Goal: Task Accomplishment & Management: Complete application form

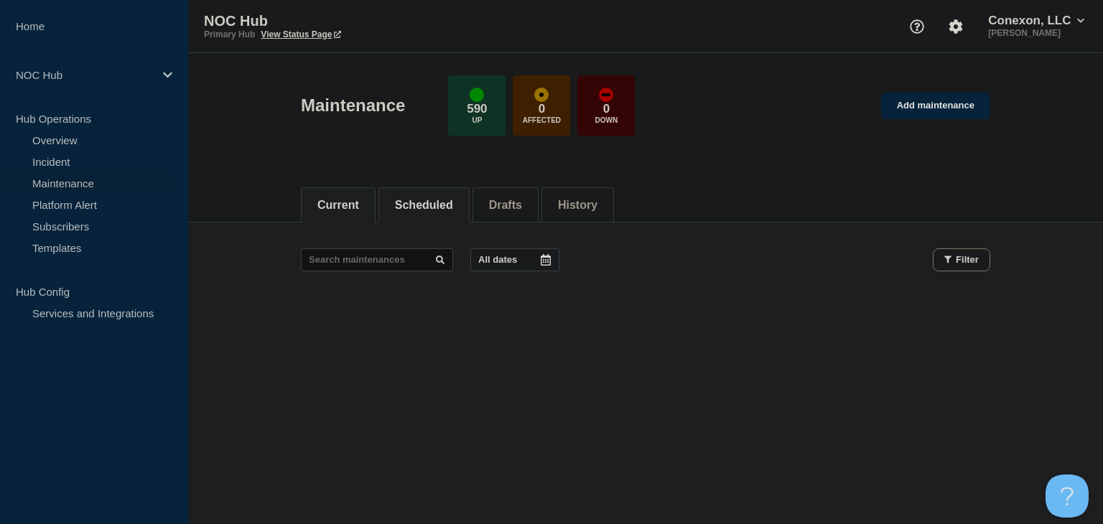
click at [424, 202] on button "Scheduled" at bounding box center [424, 205] width 58 height 13
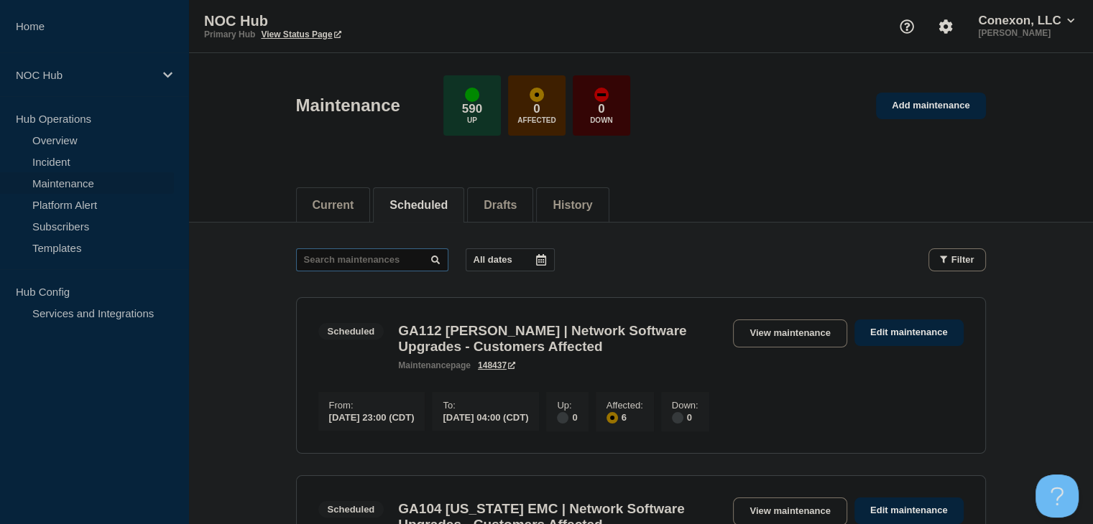
click at [386, 255] on input "text" at bounding box center [372, 260] width 152 height 23
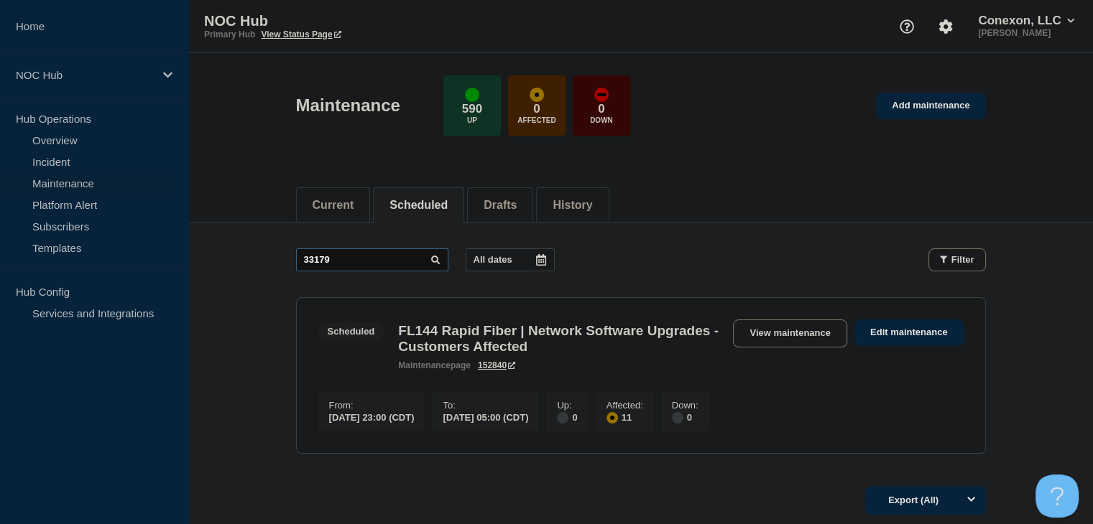
click at [397, 260] on input "33179" at bounding box center [372, 260] width 152 height 23
type input "33180"
drag, startPoint x: 248, startPoint y: 312, endPoint x: 274, endPoint y: 304, distance: 27.7
click at [248, 312] on main "33180 All dates Filter Scheduled 6 Affected TN169 TVEC | Network Software Upgra…" at bounding box center [640, 349] width 904 height 253
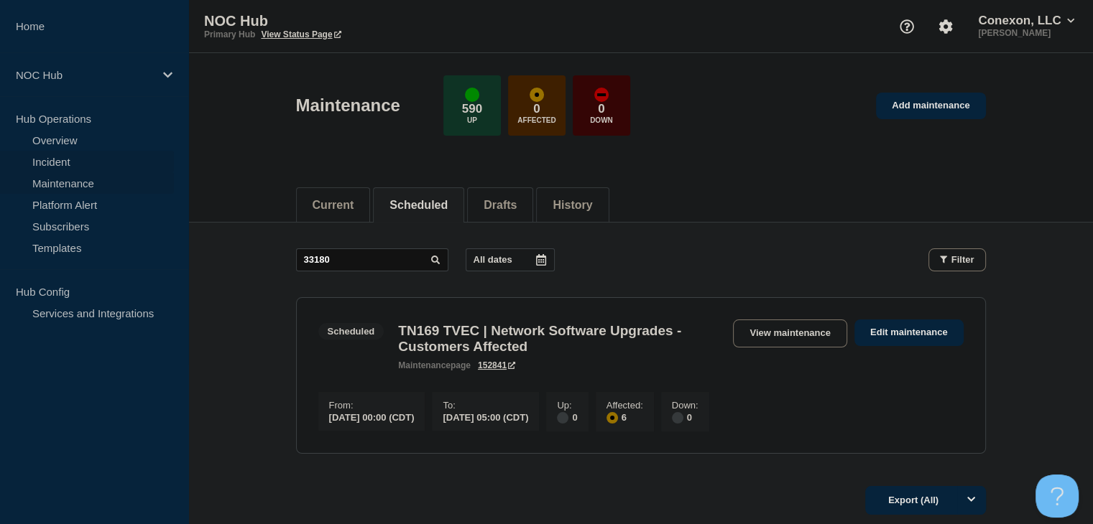
click at [60, 161] on link "Incident" at bounding box center [87, 162] width 174 height 22
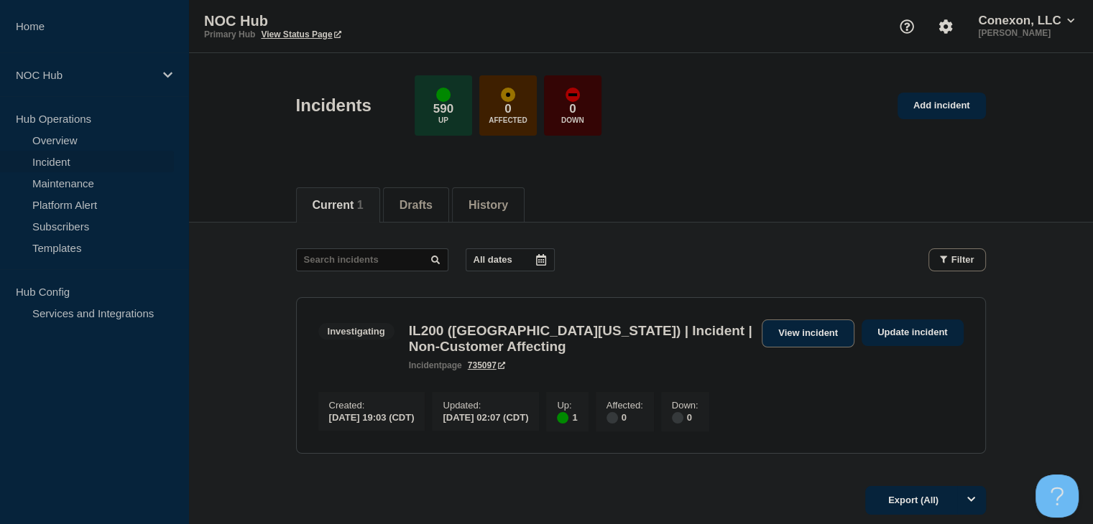
click at [787, 340] on link "View incident" at bounding box center [808, 334] width 93 height 28
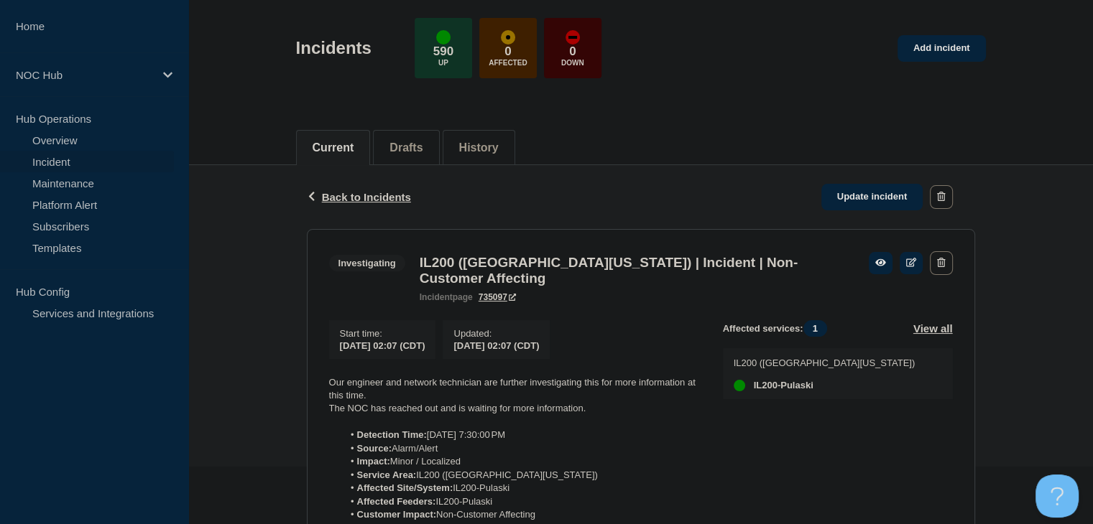
scroll to position [144, 0]
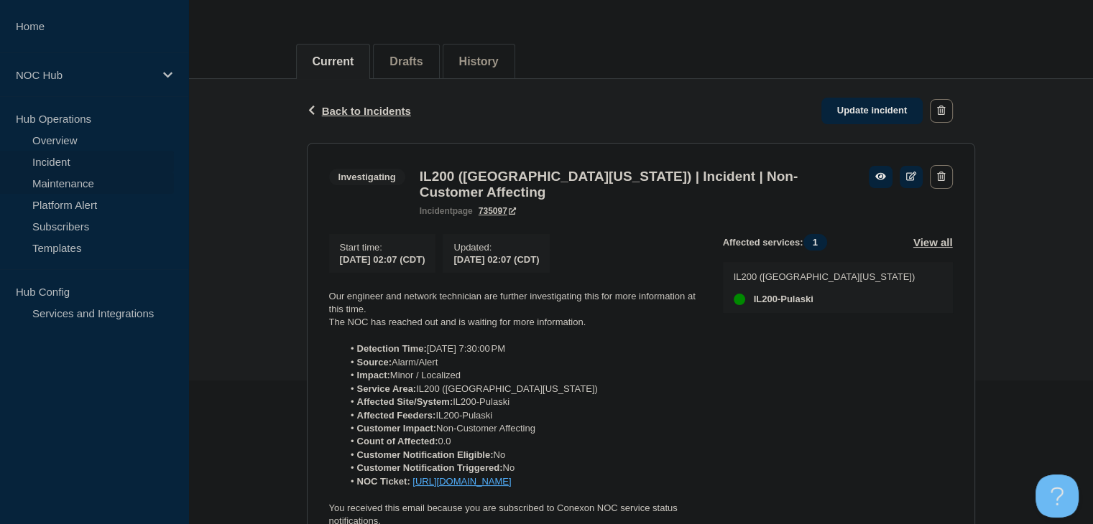
click at [76, 186] on link "Maintenance" at bounding box center [87, 183] width 174 height 22
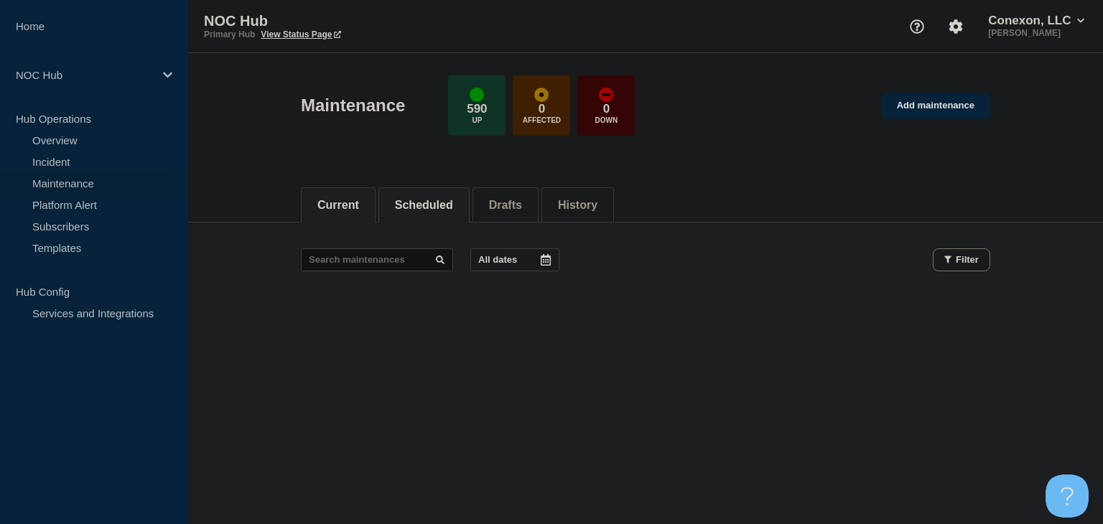
click at [445, 213] on li "Scheduled" at bounding box center [424, 205] width 91 height 35
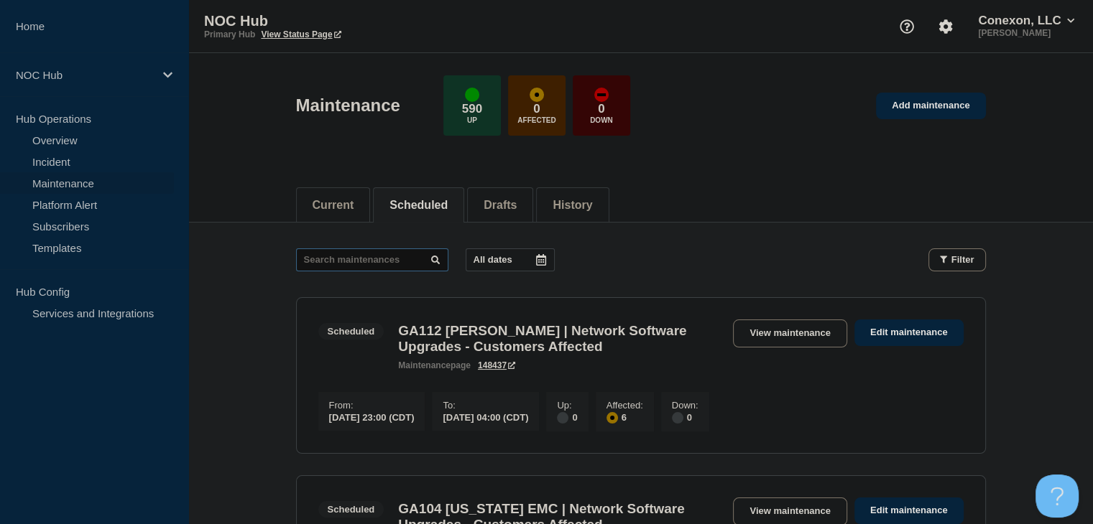
click at [373, 249] on input "text" at bounding box center [372, 260] width 152 height 23
type input "31655"
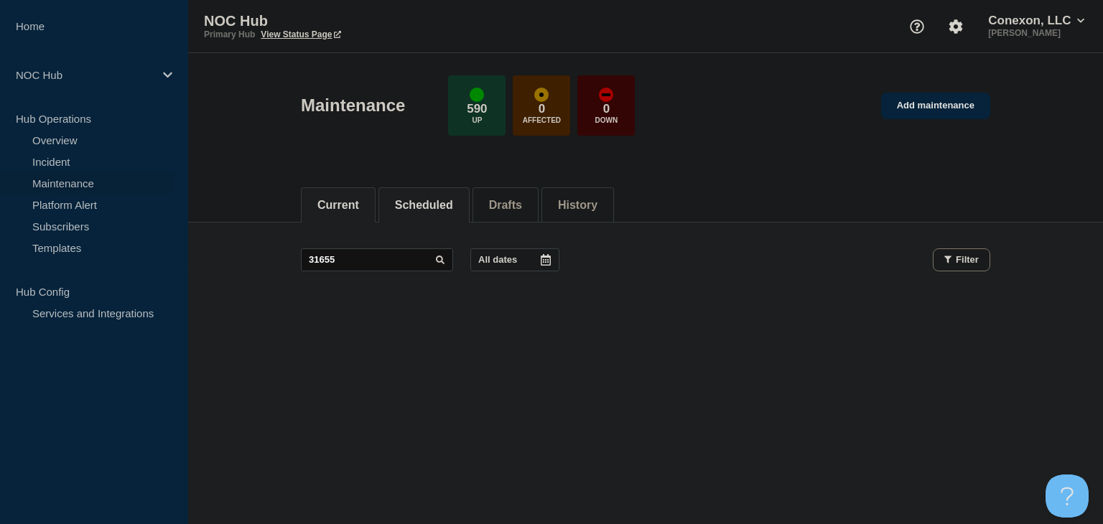
click at [359, 201] on button "Current" at bounding box center [339, 205] width 42 height 13
click at [62, 162] on link "Incident" at bounding box center [87, 162] width 174 height 22
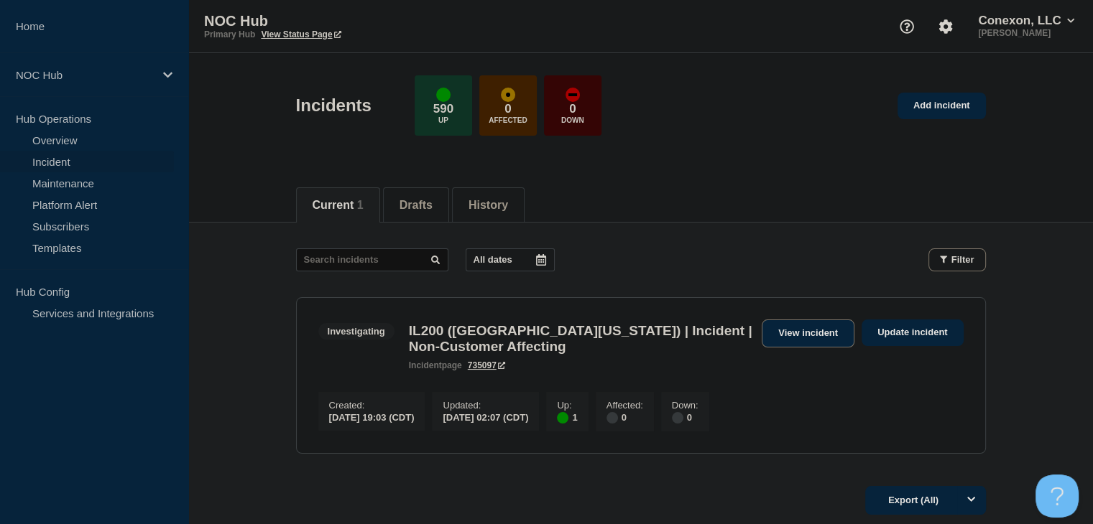
click at [772, 327] on link "View incident" at bounding box center [808, 334] width 93 height 28
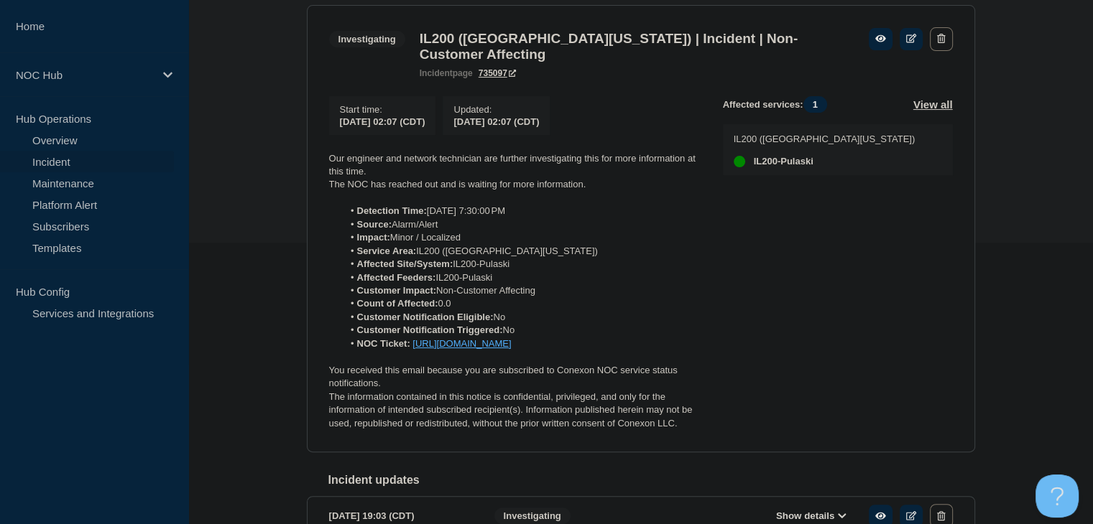
scroll to position [359, 0]
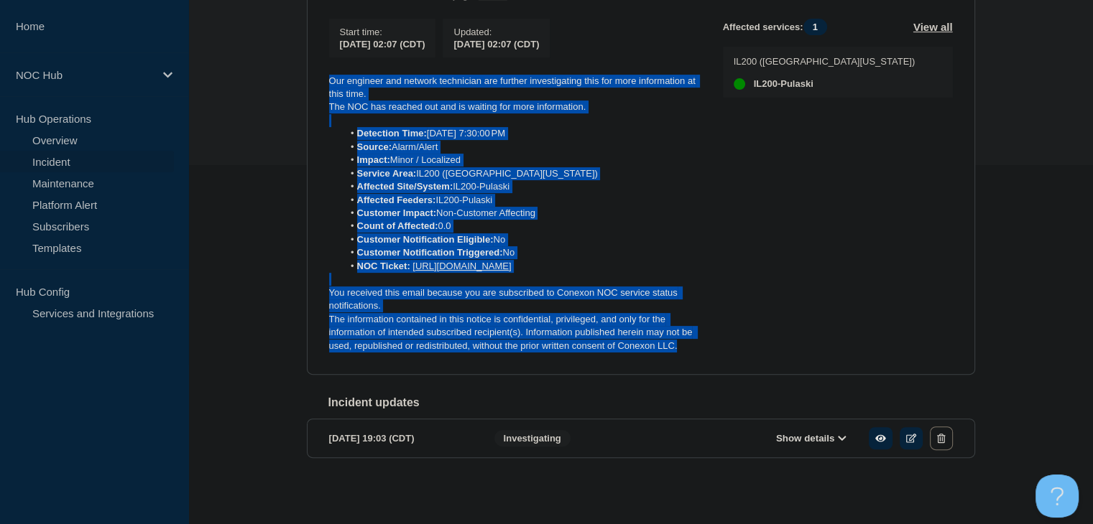
drag, startPoint x: 696, startPoint y: 370, endPoint x: 300, endPoint y: 95, distance: 482.7
click at [300, 95] on div "Back Back to Incidents Update incident Investigating IL200 ([GEOGRAPHIC_DATA][U…" at bounding box center [641, 184] width 690 height 641
copy div "Our engineer and network technician are further investigating this for more inf…"
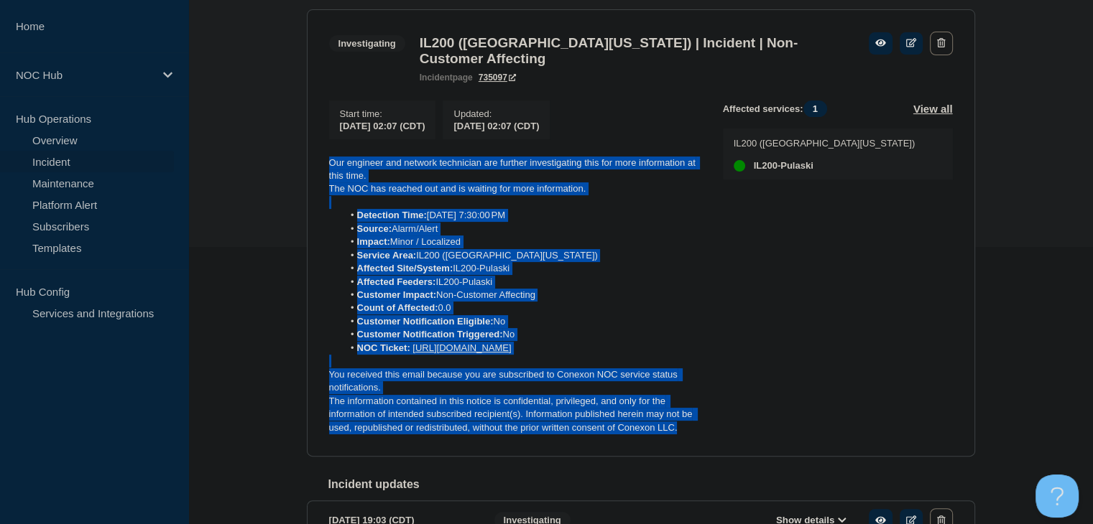
scroll to position [216, 0]
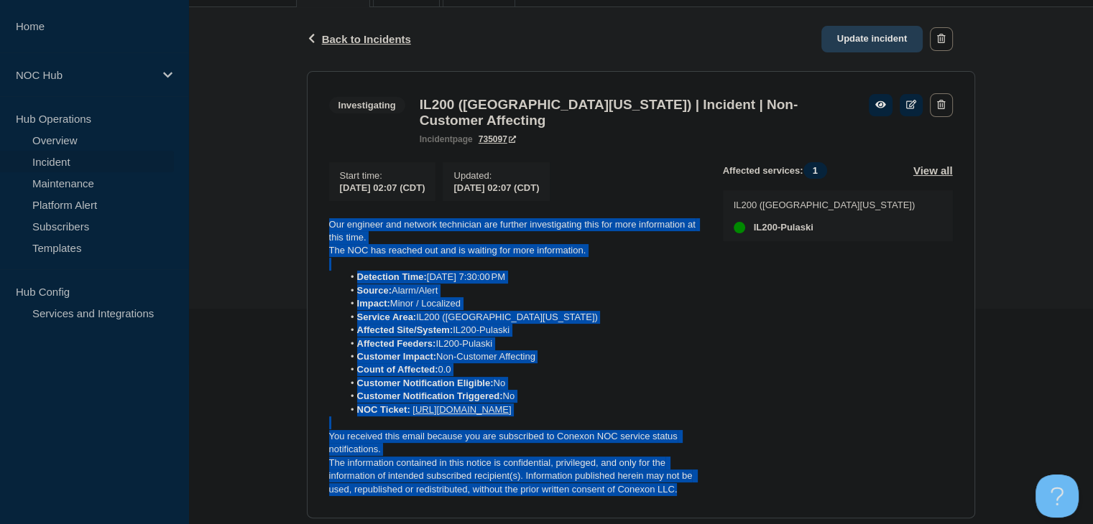
click at [861, 39] on link "Update incident" at bounding box center [872, 39] width 102 height 27
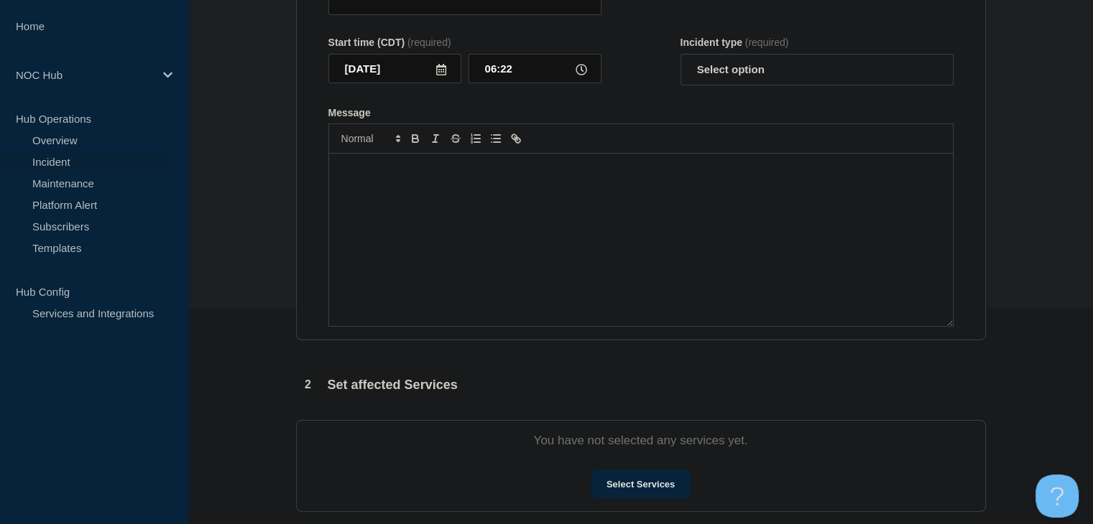
type input "IL200 ([GEOGRAPHIC_DATA][US_STATE]) | Incident | Non-Customer Affecting"
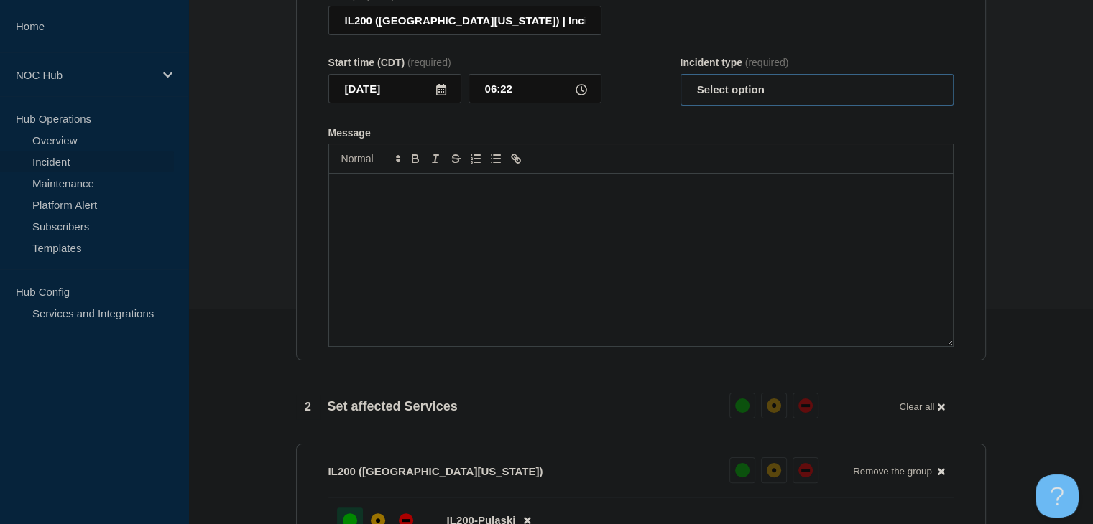
drag, startPoint x: 730, startPoint y: 104, endPoint x: 731, endPoint y: 112, distance: 7.9
click at [730, 104] on select "Select option Investigating Identified Monitoring Resolved" at bounding box center [816, 90] width 273 height 32
select select "investigating"
click at [680, 83] on select "Select option Investigating Identified Monitoring Resolved" at bounding box center [816, 90] width 273 height 32
click at [585, 262] on div "Message" at bounding box center [641, 260] width 624 height 172
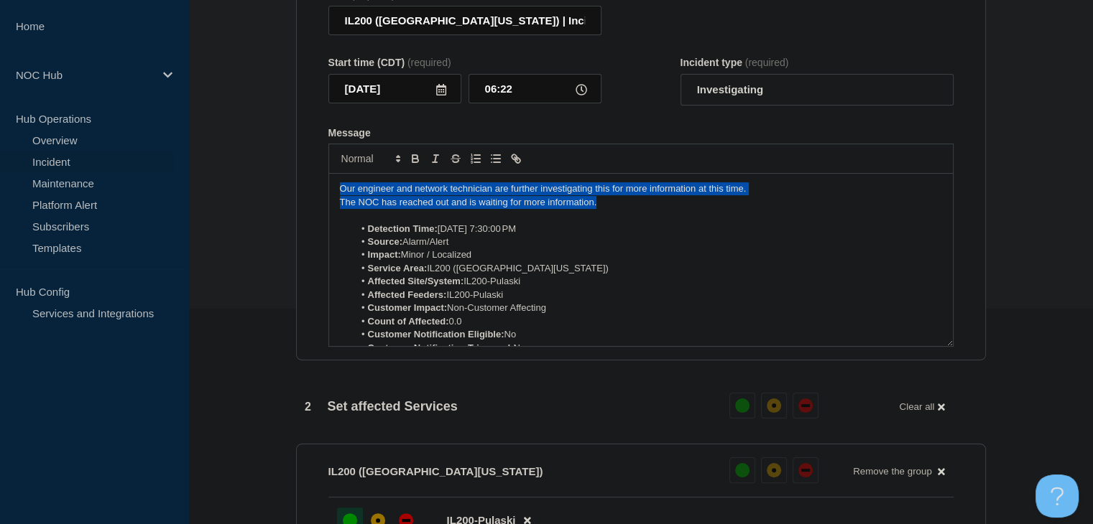
drag, startPoint x: 616, startPoint y: 210, endPoint x: 250, endPoint y: 203, distance: 365.8
click at [250, 203] on section "1 Provide details Title (required) IL200 (Southern [US_STATE]) | Incident | Non…" at bounding box center [640, 458] width 904 height 1061
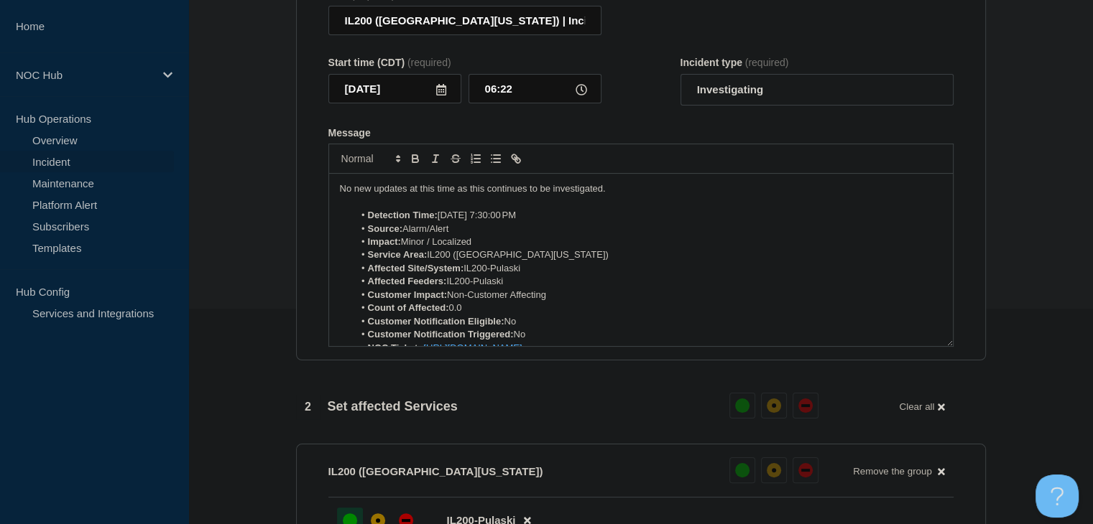
click at [521, 195] on p "No new updates at this time as this continues to be investigated." at bounding box center [641, 188] width 602 height 13
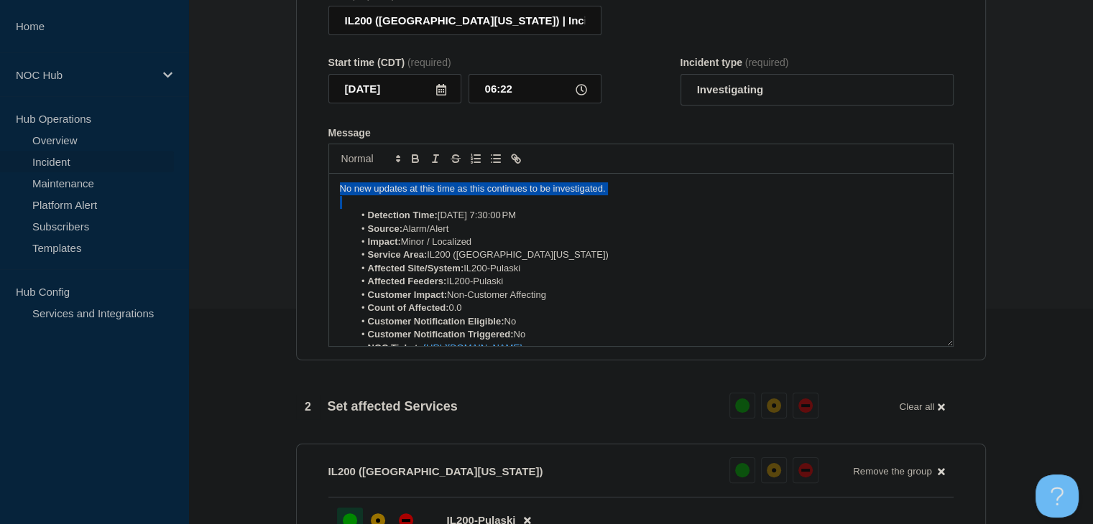
click at [521, 195] on p "No new updates at this time as this continues to be investigated." at bounding box center [641, 188] width 602 height 13
copy p "No new updates at this time as this continues to be investigated."
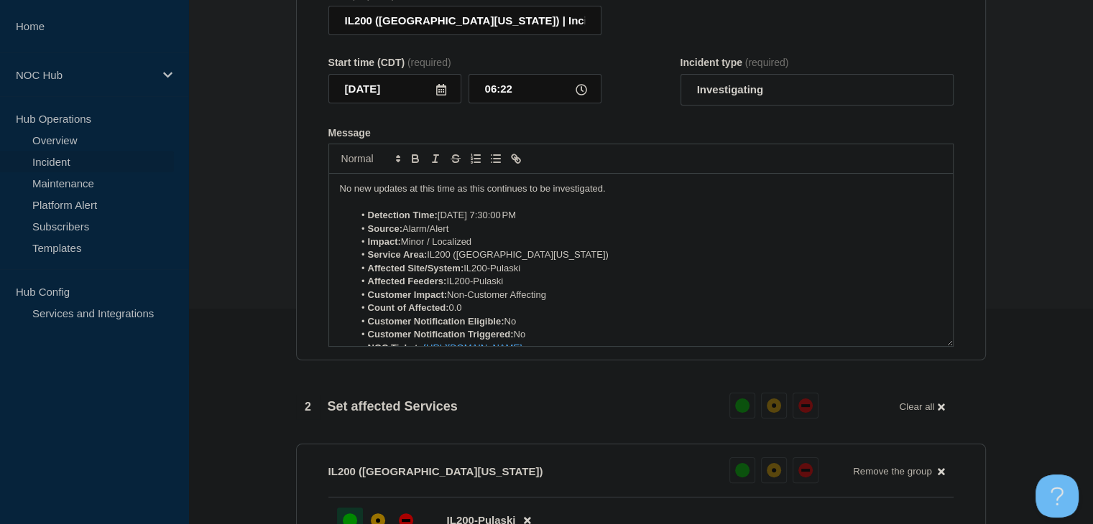
click at [292, 254] on div "1 Provide details Title (required) IL200 (Southern [US_STATE]) | Incident | Non…" at bounding box center [640, 458] width 706 height 1061
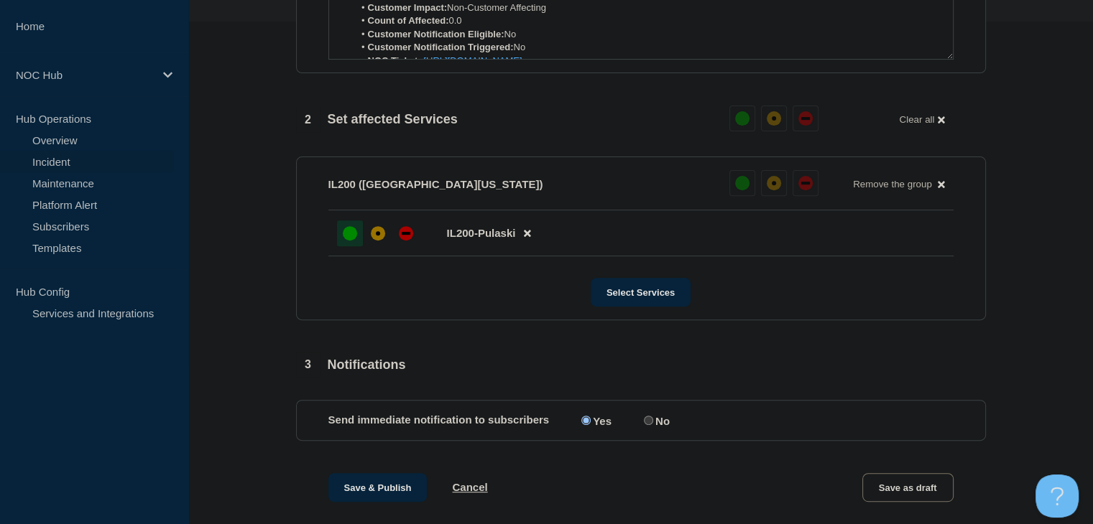
scroll to position [575, 0]
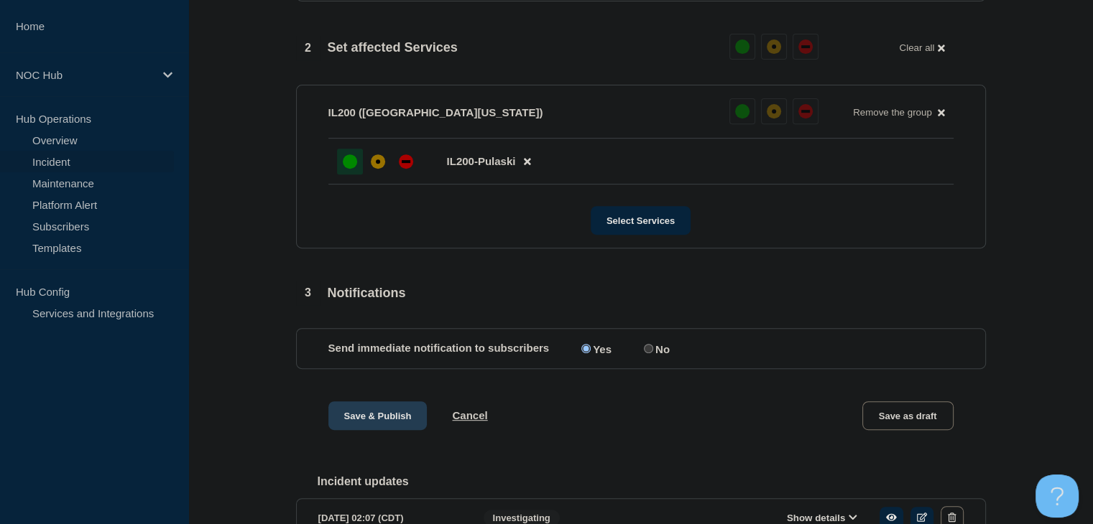
click at [361, 428] on button "Save & Publish" at bounding box center [377, 416] width 99 height 29
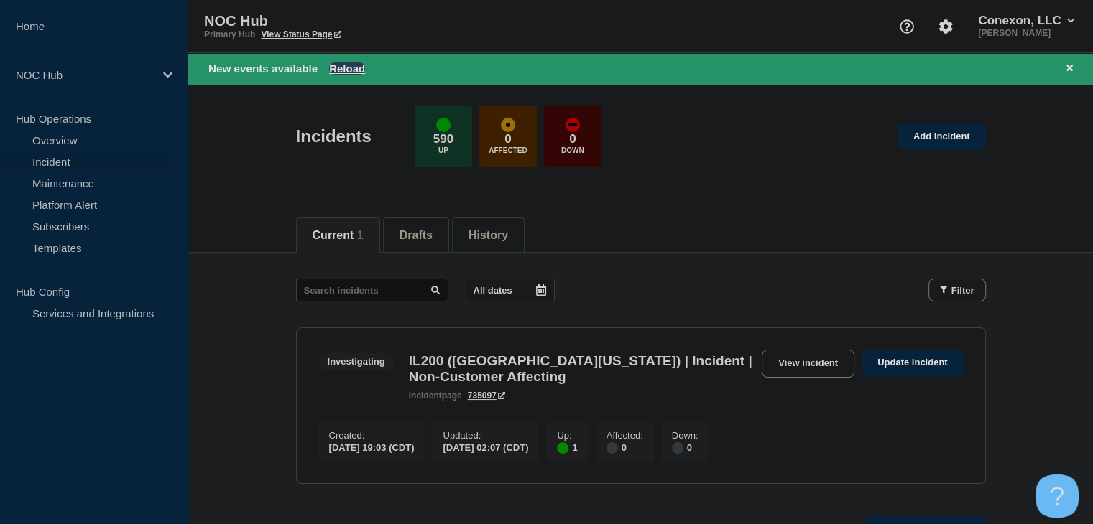
click at [337, 63] on button "Reload" at bounding box center [347, 69] width 36 height 12
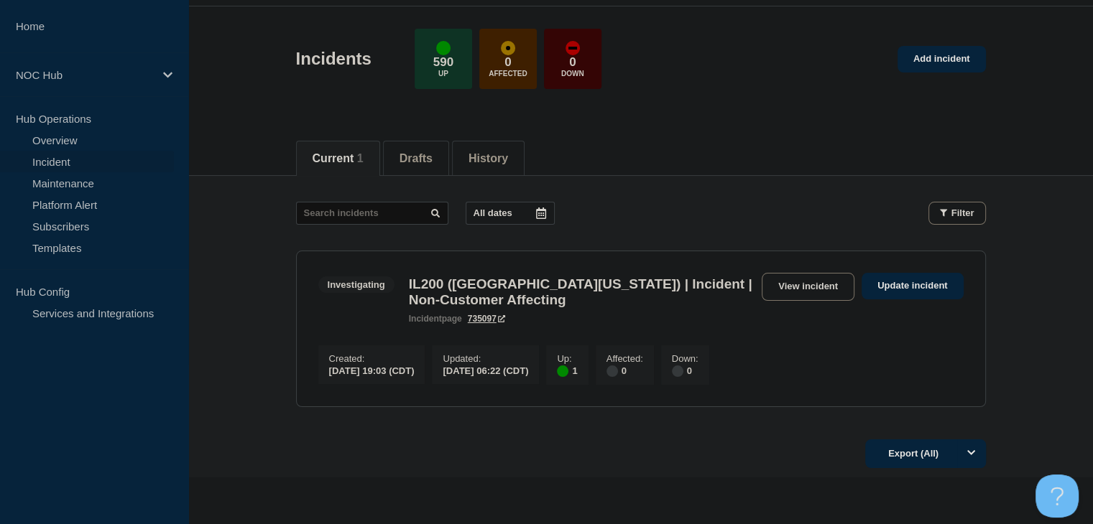
scroll to position [72, 0]
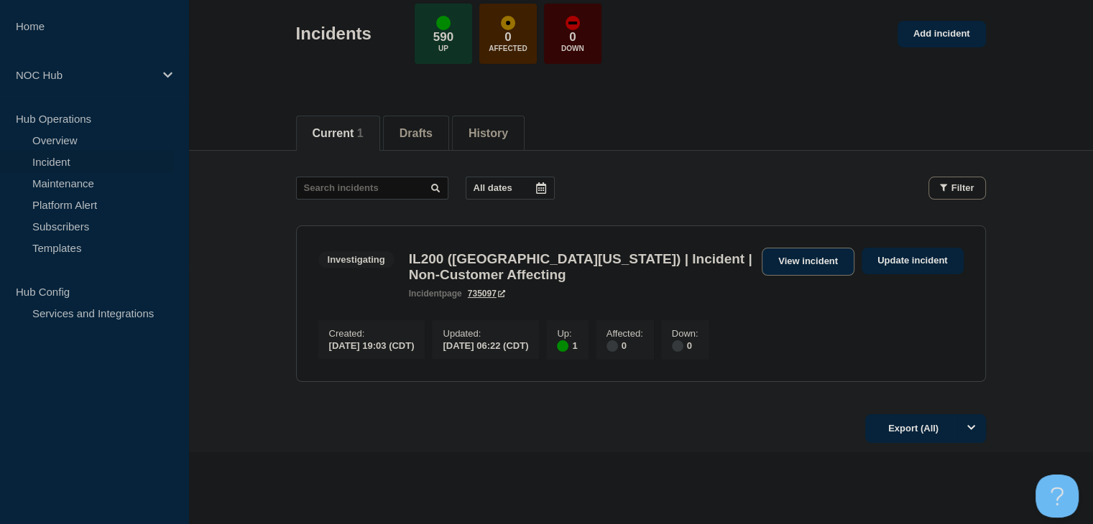
click at [780, 258] on link "View incident" at bounding box center [808, 262] width 93 height 28
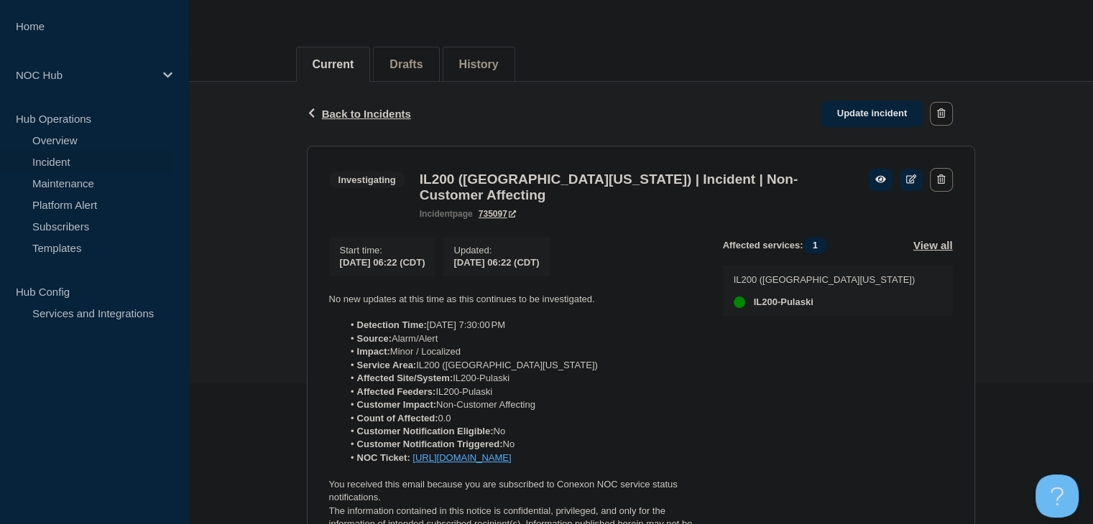
scroll to position [144, 0]
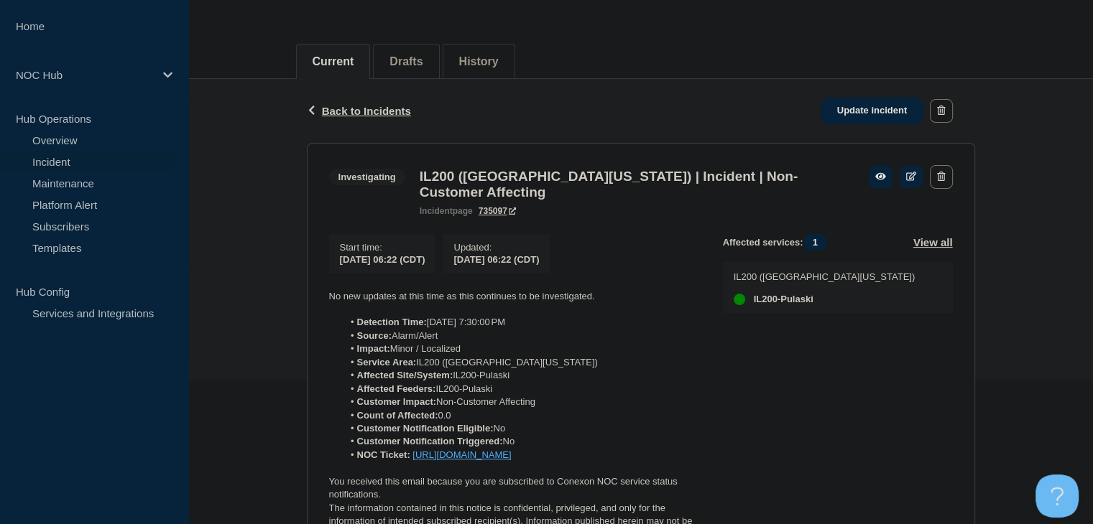
click at [69, 170] on link "Incident" at bounding box center [87, 162] width 174 height 22
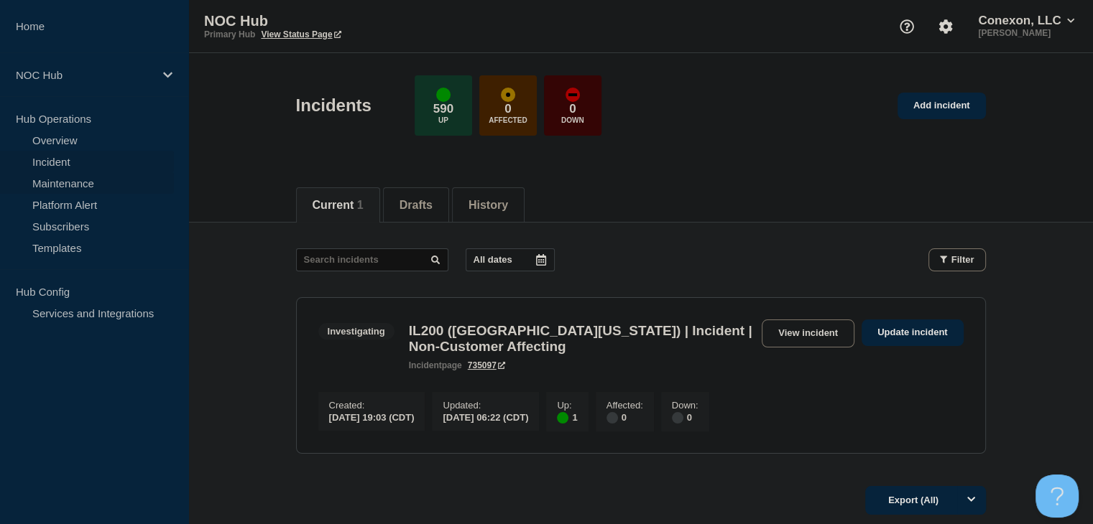
click at [85, 182] on link "Maintenance" at bounding box center [87, 183] width 174 height 22
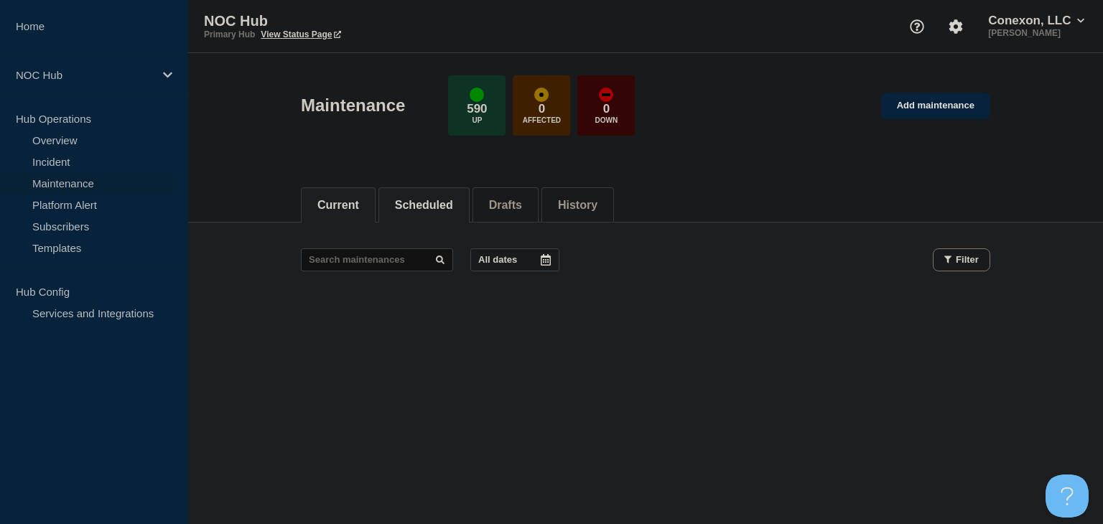
click at [420, 201] on button "Scheduled" at bounding box center [424, 205] width 58 height 13
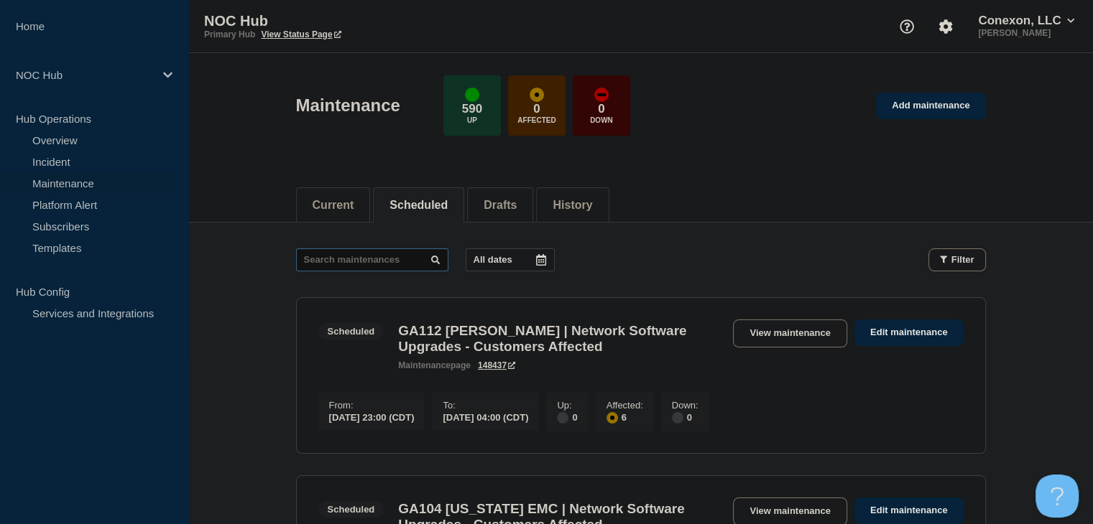
click at [345, 260] on input "text" at bounding box center [372, 260] width 152 height 23
type input "31652"
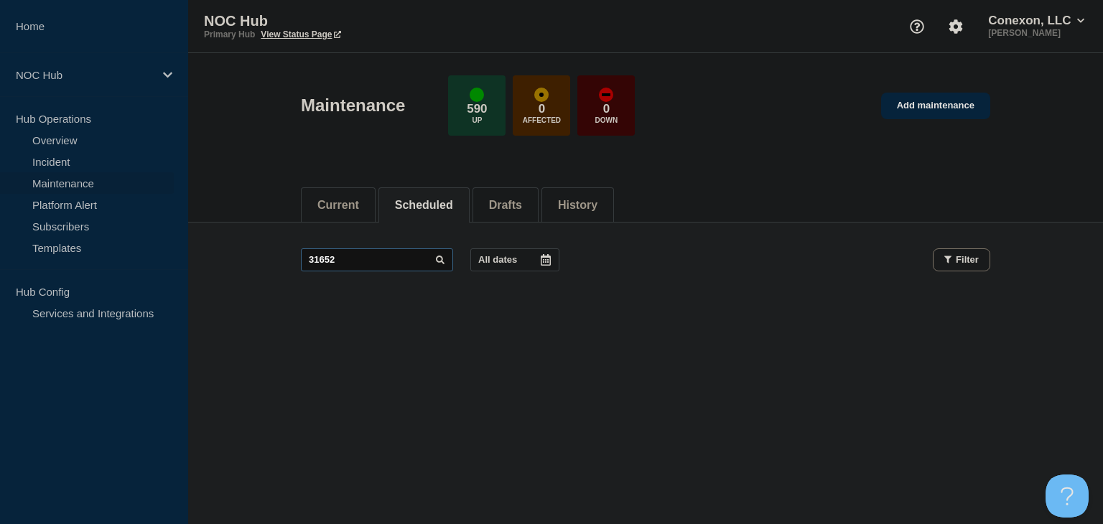
click at [345, 260] on input "31652" at bounding box center [377, 260] width 152 height 23
click at [927, 101] on link "Add maintenance" at bounding box center [935, 106] width 109 height 27
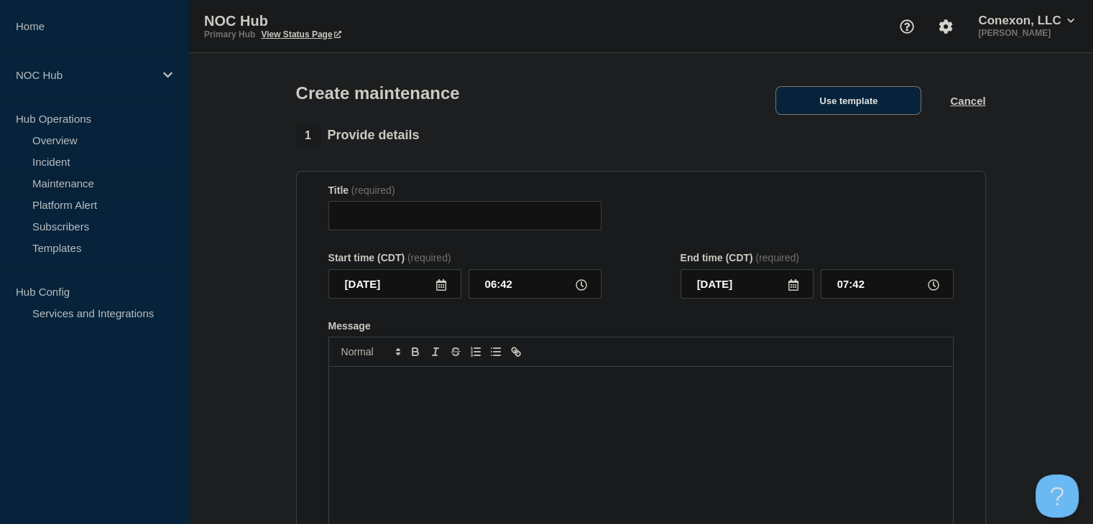
click at [824, 103] on button "Use template" at bounding box center [848, 100] width 146 height 29
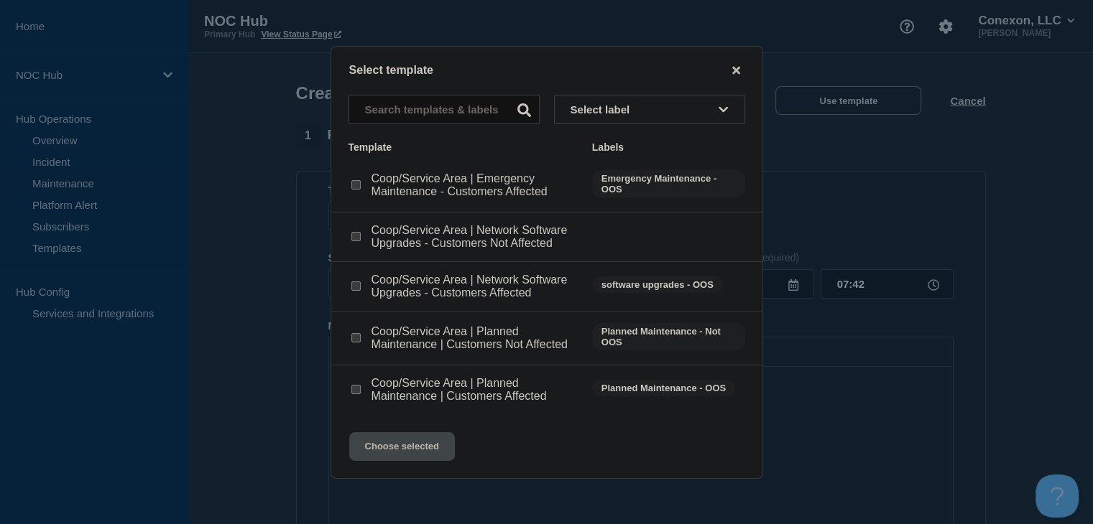
click at [353, 394] on input "Coop/Service Area | Planned Maintenance | Customers Affected checkbox" at bounding box center [355, 389] width 9 height 9
checkbox input "true"
click at [399, 449] on button "Choose selected" at bounding box center [402, 446] width 106 height 29
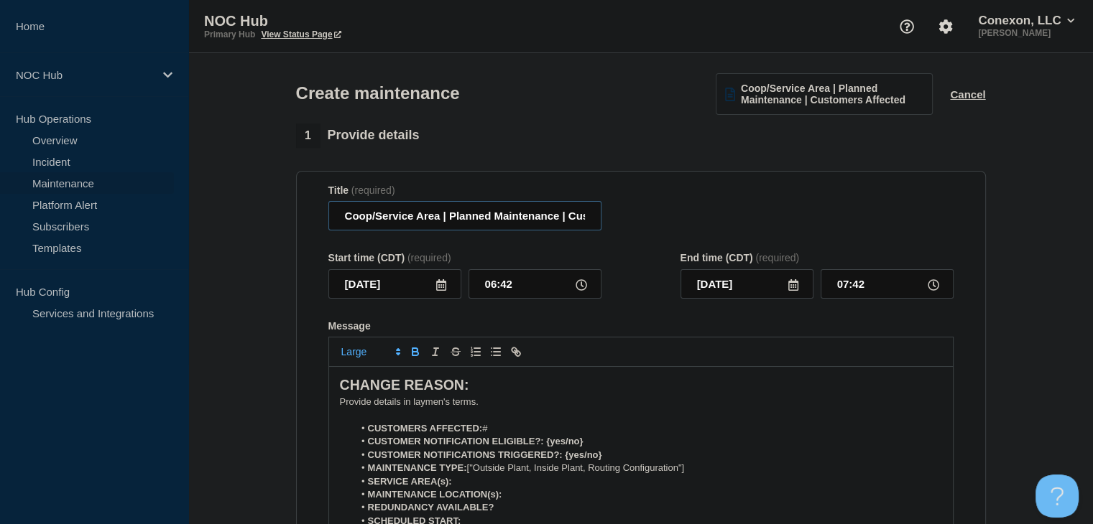
drag, startPoint x: 440, startPoint y: 216, endPoint x: 335, endPoint y: 223, distance: 104.4
click at [335, 223] on input "Coop/Service Area | Planned Maintenance | Customers Affected" at bounding box center [464, 215] width 273 height 29
click at [497, 223] on input "MS188 | Planned Maintenance | Customers Affected" at bounding box center [464, 215] width 273 height 29
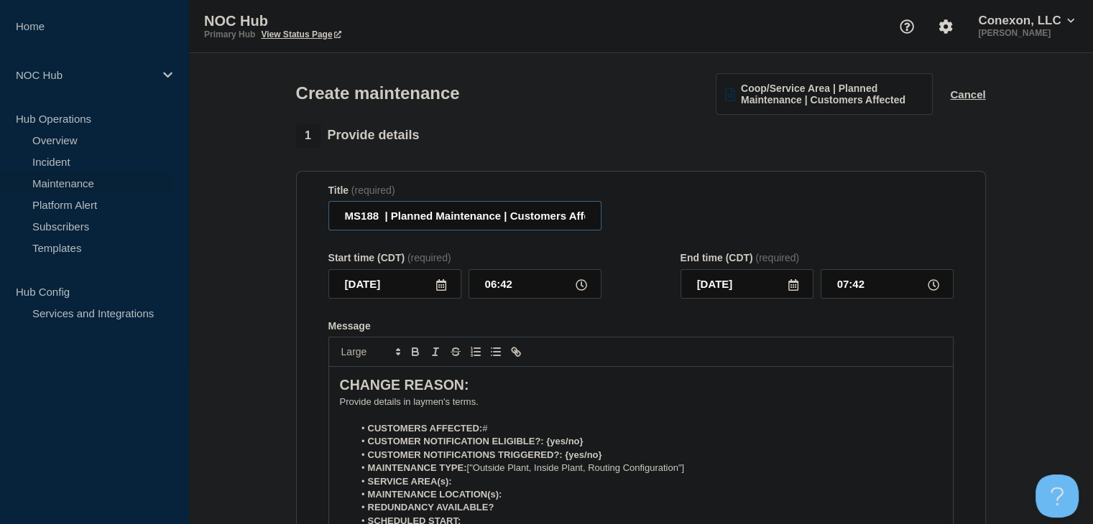
paste input "(Magnolia) | Change | Customer Affecting"
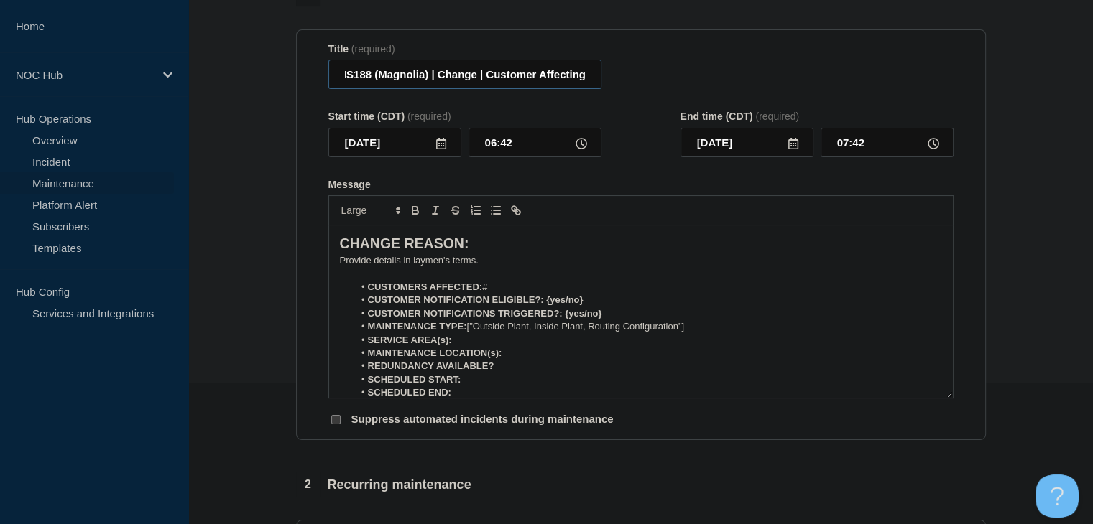
scroll to position [144, 0]
type input "MS188 (Magnolia) | Change | Customer Affecting"
click at [443, 147] on icon at bounding box center [441, 141] width 10 height 11
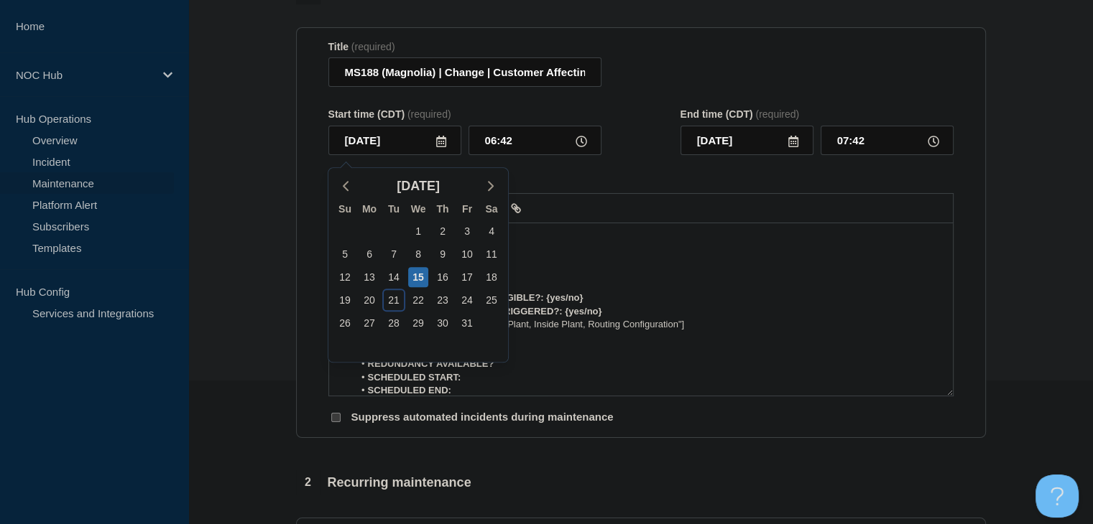
drag, startPoint x: 391, startPoint y: 300, endPoint x: 414, endPoint y: 279, distance: 30.5
click at [391, 300] on div "21" at bounding box center [394, 300] width 20 height 20
type input "[DATE]"
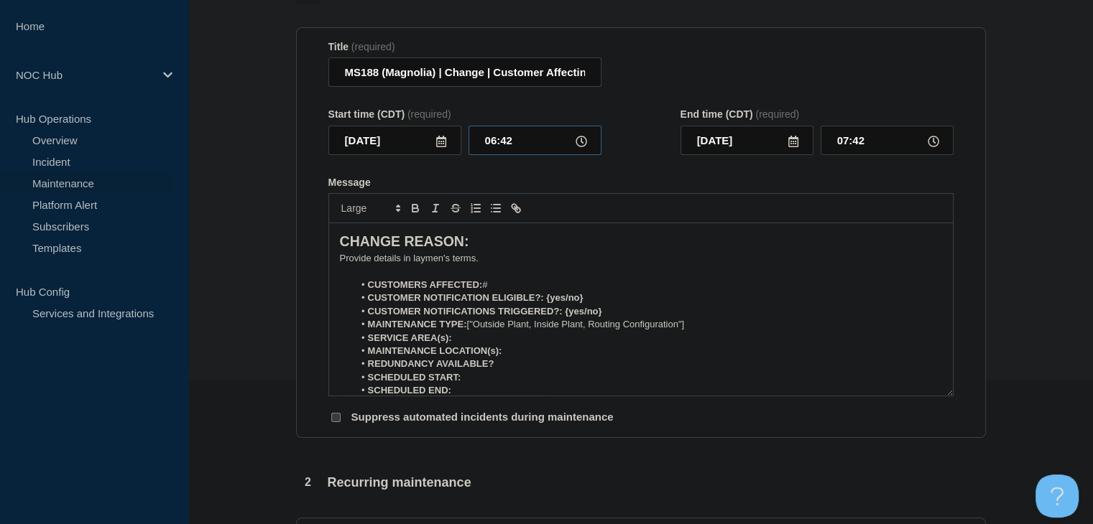
click at [492, 141] on input "06:42" at bounding box center [534, 140] width 133 height 29
type input "00:00"
click at [849, 139] on input "01:00" at bounding box center [886, 140] width 133 height 29
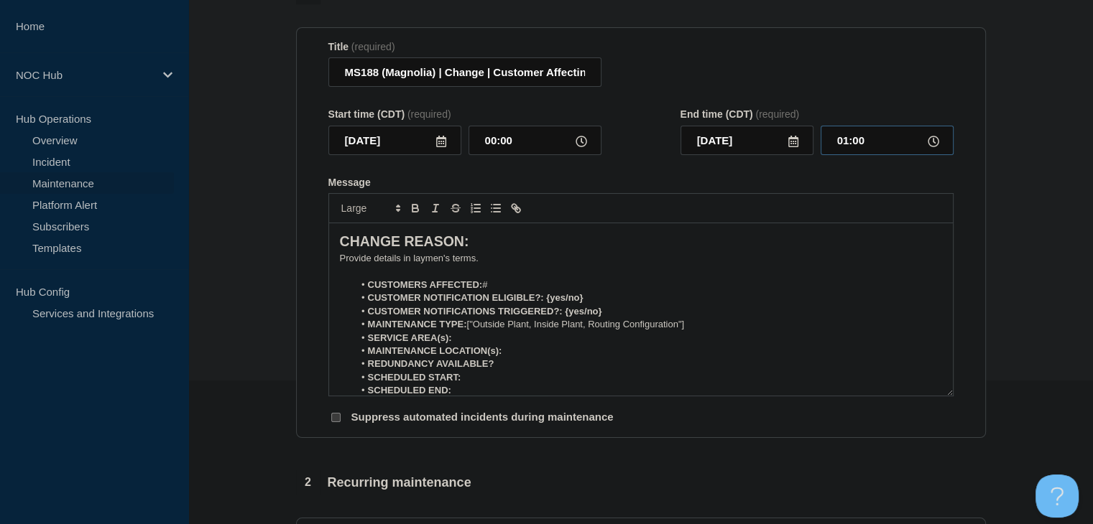
click at [849, 139] on input "01:00" at bounding box center [886, 140] width 133 height 29
type input "03:00"
click at [376, 265] on p "﻿Provide details in laymen's terms." at bounding box center [641, 258] width 602 height 13
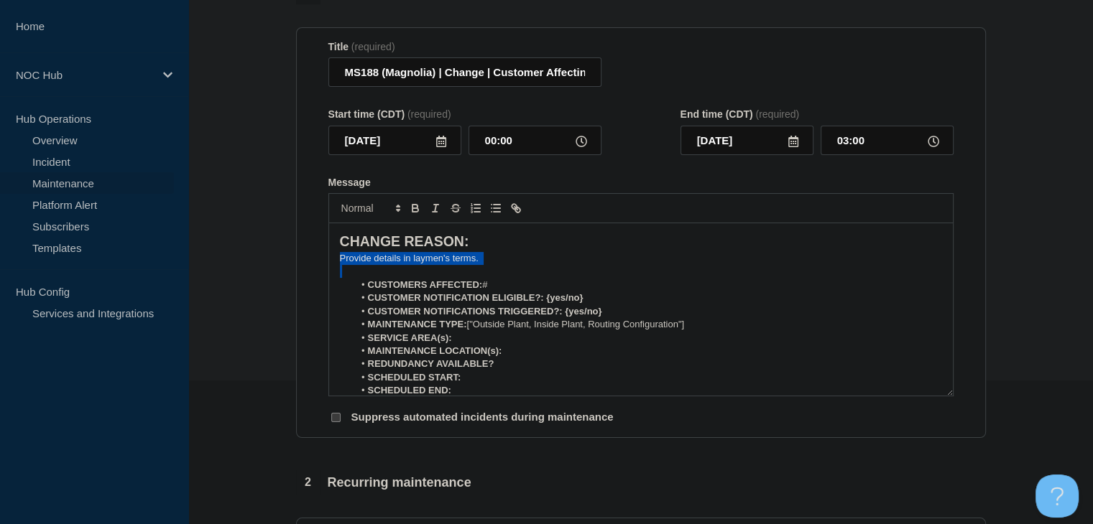
click at [376, 265] on p "﻿Provide details in laymen's terms." at bounding box center [641, 258] width 602 height 13
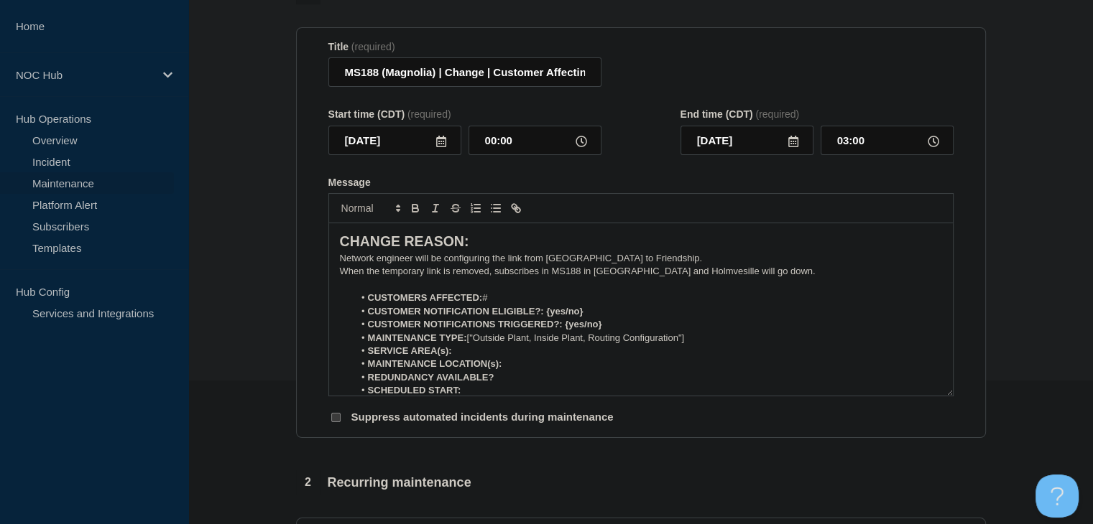
click at [534, 278] on p "When the temporary link is removed, subscribes in MS188 in [GEOGRAPHIC_DATA] an…" at bounding box center [641, 271] width 602 height 13
click at [545, 261] on p "Network engineer will be configuring the link from [GEOGRAPHIC_DATA] to Friends…" at bounding box center [641, 258] width 602 height 13
click at [624, 262] on p "Network engineer will be configuring the link from MS188 Norfield to Friendship." at bounding box center [641, 258] width 602 height 13
click at [503, 305] on li "CUSTOMERS AFFECTED: #" at bounding box center [647, 298] width 588 height 13
drag, startPoint x: 570, startPoint y: 315, endPoint x: 546, endPoint y: 314, distance: 23.7
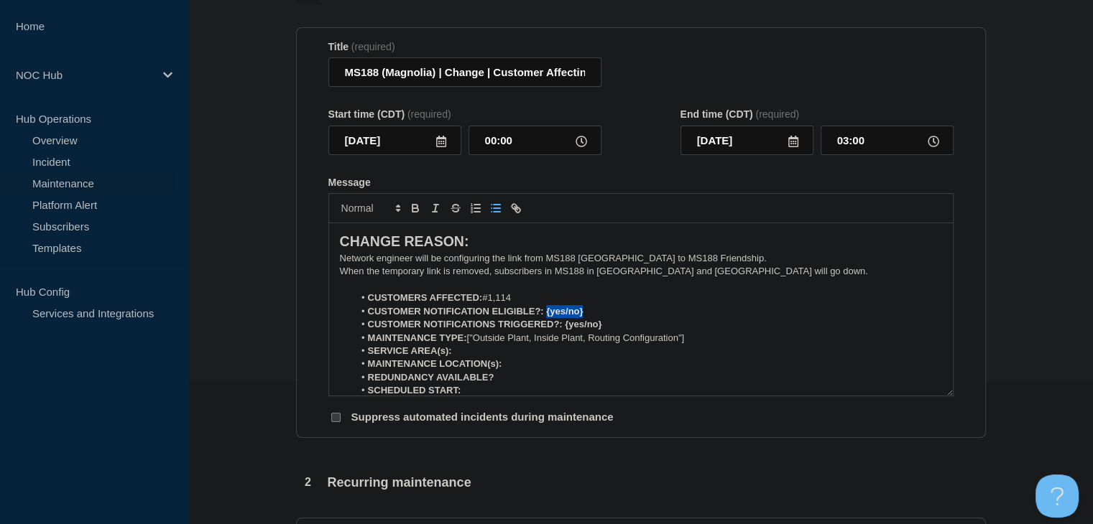
click at [546, 314] on li "CUSTOMER NOTIFICATION ELIGIBLE?: {yes/no}" at bounding box center [647, 311] width 588 height 13
click at [547, 314] on strong "CUSTOMER NOTIFICATION ELIGIBLE?: Yes" at bounding box center [465, 311] width 195 height 11
click at [409, 210] on icon "Toggle bold text" at bounding box center [415, 208] width 13 height 13
drag, startPoint x: 603, startPoint y: 331, endPoint x: 565, endPoint y: 330, distance: 38.8
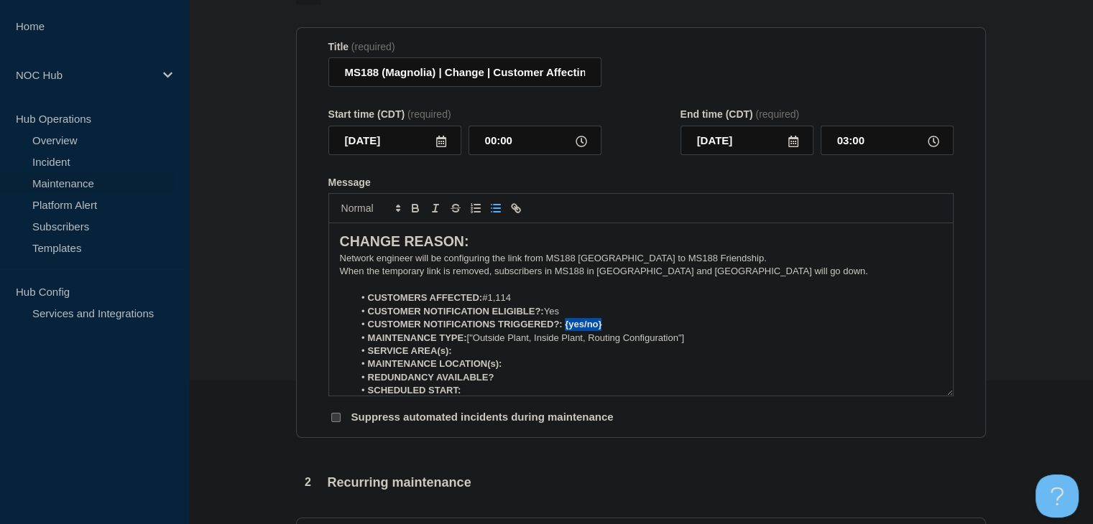
click at [565, 330] on li "CUSTOMER NOTIFICATIONS TRIGGERED?: {yes/no}" at bounding box center [647, 324] width 588 height 13
click at [572, 330] on strong "CUSTOMER NOTIFICATIONS TRIGGERED?: Yes" at bounding box center [474, 324] width 213 height 11
click at [413, 208] on icon "Toggle bold text" at bounding box center [415, 208] width 13 height 13
drag, startPoint x: 588, startPoint y: 343, endPoint x: 472, endPoint y: 341, distance: 116.4
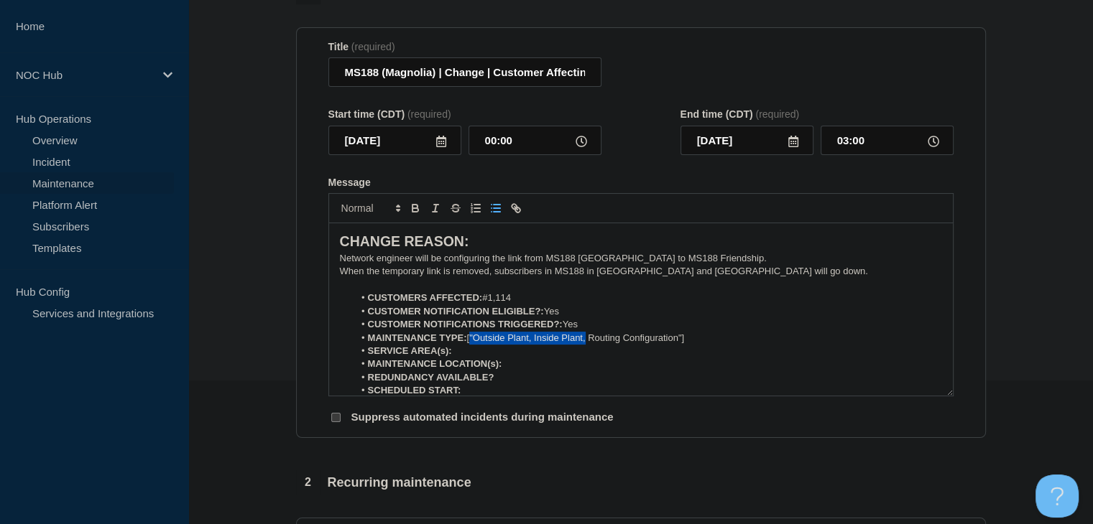
click at [472, 341] on li "MAINTENANCE TYPE: ["Outside Plant, Inside Plant, Routing Configuration"]" at bounding box center [647, 338] width 588 height 13
click at [570, 341] on li "MAINTENANCE TYPE: Routing Configuration"]" at bounding box center [647, 338] width 588 height 13
click at [460, 353] on li "SERVICE AREA(s):" at bounding box center [647, 351] width 588 height 13
click at [506, 371] on li "MAINTENANCE LOCATION(s):" at bounding box center [647, 364] width 588 height 13
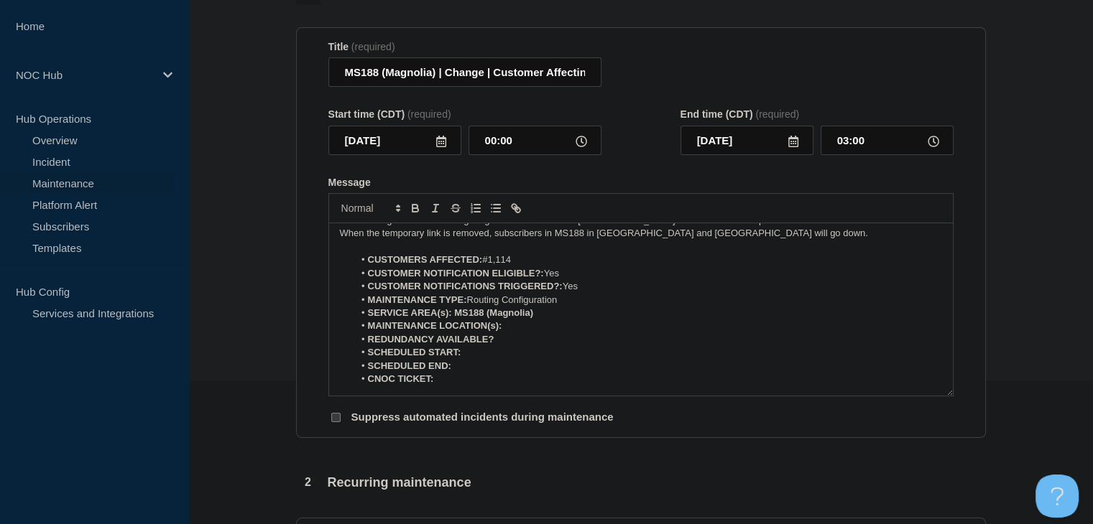
scroll to position [72, 0]
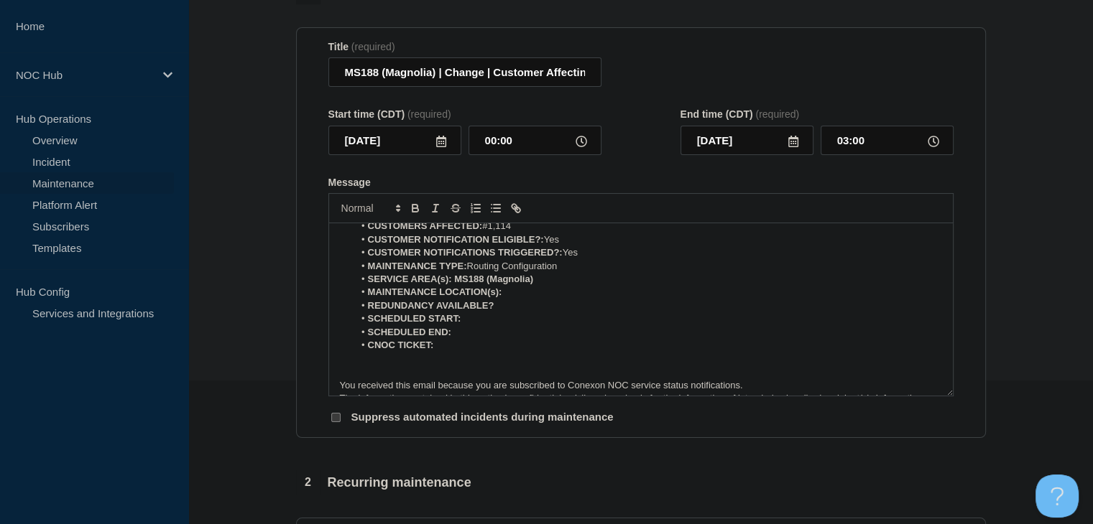
click at [481, 325] on li "SCHEDULED START:" at bounding box center [647, 319] width 588 height 13
click at [415, 208] on icon "Toggle bold text" at bounding box center [415, 208] width 13 height 13
click at [409, 208] on icon "Toggle bold text" at bounding box center [415, 208] width 13 height 13
click at [458, 359] on p "Message" at bounding box center [641, 359] width 602 height 13
click at [457, 346] on li "CNOC TICKET:" at bounding box center [647, 345] width 588 height 13
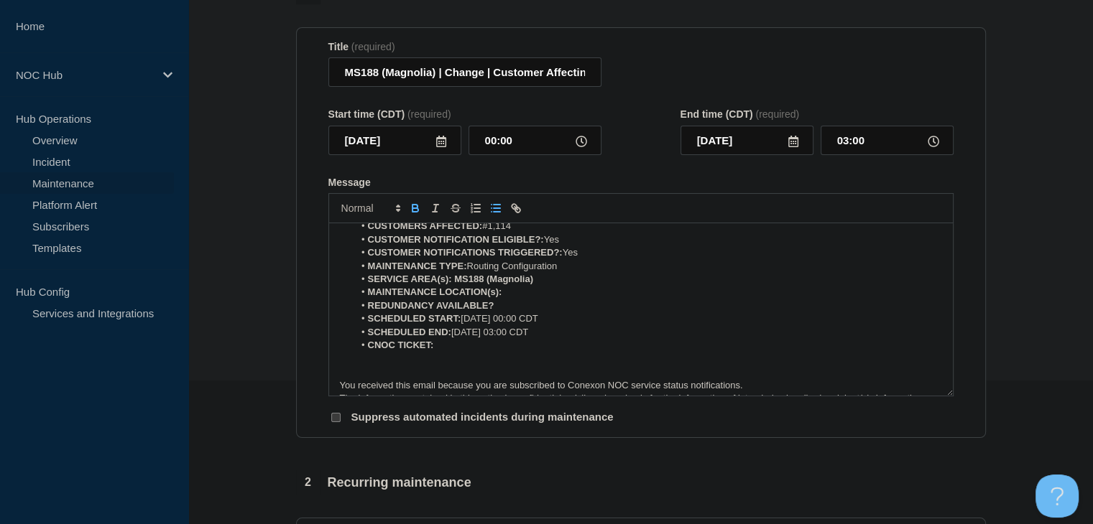
click at [417, 213] on icon "Toggle bold text" at bounding box center [415, 208] width 13 height 13
drag, startPoint x: 550, startPoint y: 285, endPoint x: 455, endPoint y: 284, distance: 94.1
click at [455, 284] on li "SERVICE AREA(s): MS188 (Magnolia)" at bounding box center [647, 279] width 588 height 13
click at [417, 212] on icon "Toggle bold text" at bounding box center [415, 210] width 6 height 4
click at [522, 299] on li "MAINTENANCE LOCATION(s):" at bounding box center [647, 292] width 588 height 13
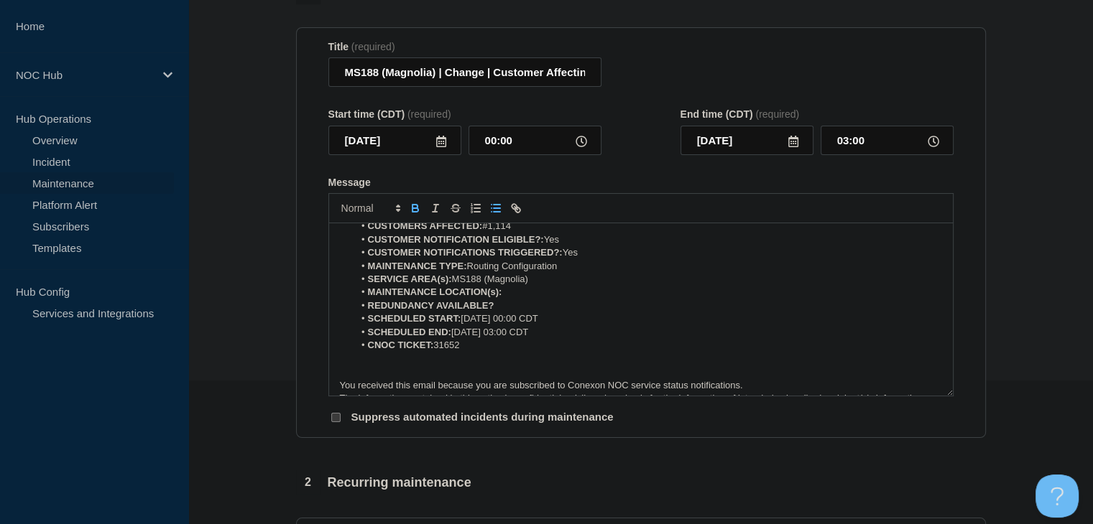
click at [420, 213] on icon "Toggle bold text" at bounding box center [415, 208] width 13 height 13
click at [540, 313] on li "REDUNDANCY AVAILABLE?" at bounding box center [647, 306] width 588 height 13
drag, startPoint x: 514, startPoint y: 311, endPoint x: 418, endPoint y: 218, distance: 133.1
click at [497, 312] on li "REDUNDANCY AVAILABLE? No" at bounding box center [647, 306] width 588 height 13
click at [417, 212] on icon "Toggle bold text" at bounding box center [415, 210] width 6 height 4
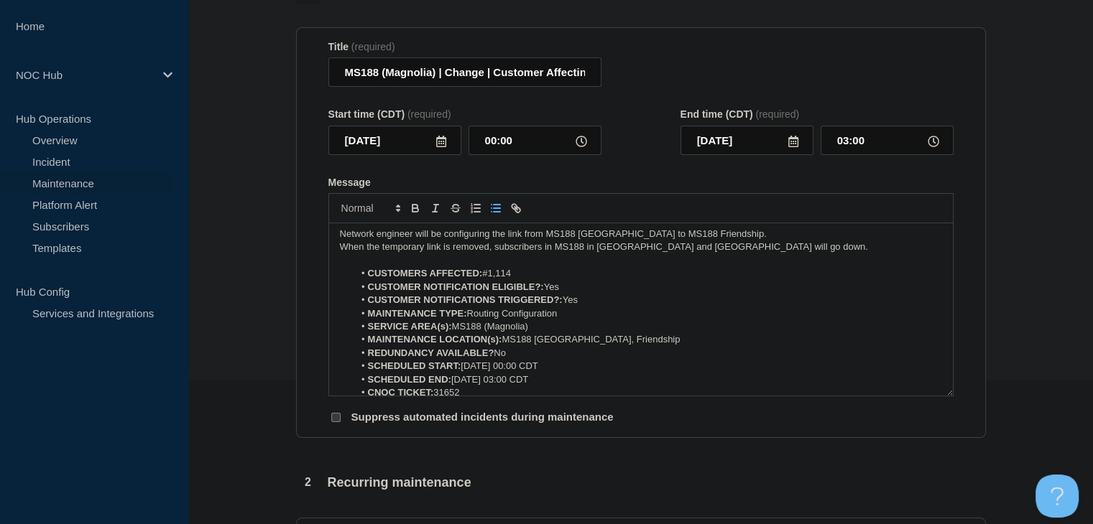
scroll to position [0, 0]
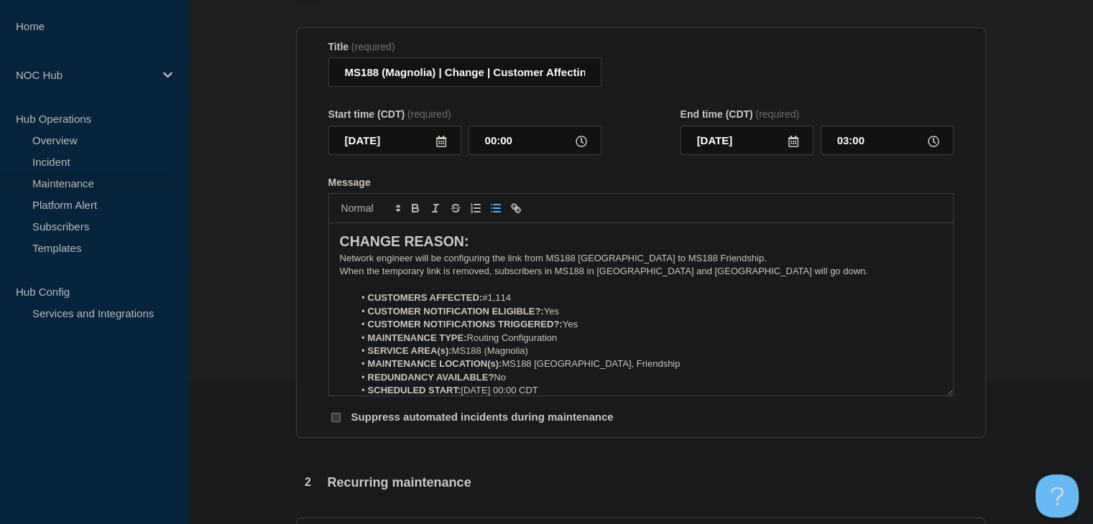
click at [411, 260] on p "Network engineer will be configuring the link from MS188 [GEOGRAPHIC_DATA] to M…" at bounding box center [641, 258] width 602 height 13
drag, startPoint x: 667, startPoint y: 264, endPoint x: 635, endPoint y: 261, distance: 31.7
click at [635, 261] on p "Network engineering will be configuring the link from MS188 [GEOGRAPHIC_DATA] t…" at bounding box center [641, 258] width 602 height 13
click at [593, 278] on p "When the temporary link is removed, subscribers in MS188 in [GEOGRAPHIC_DATA] a…" at bounding box center [641, 271] width 602 height 13
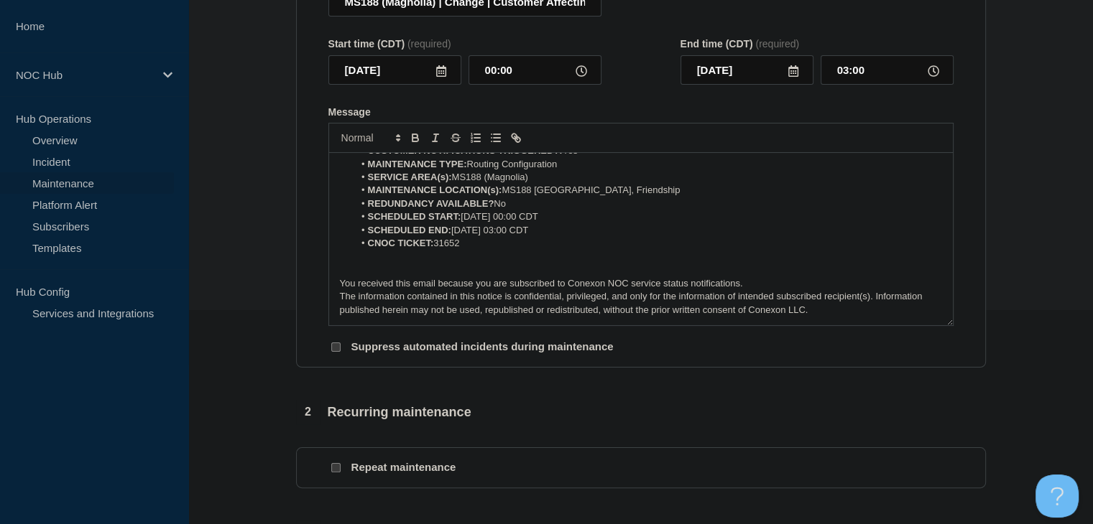
scroll to position [575, 0]
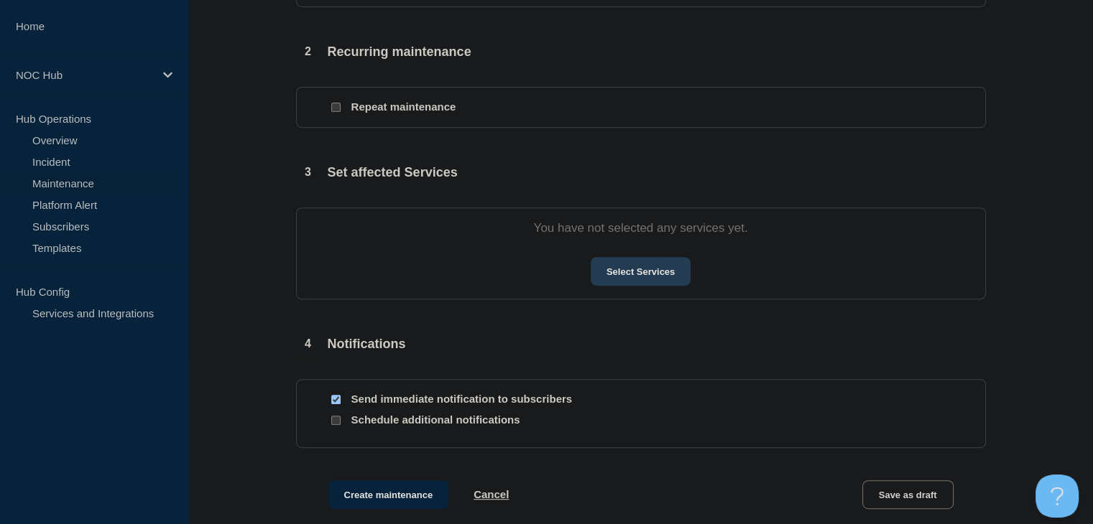
click at [650, 285] on button "Select Services" at bounding box center [641, 271] width 100 height 29
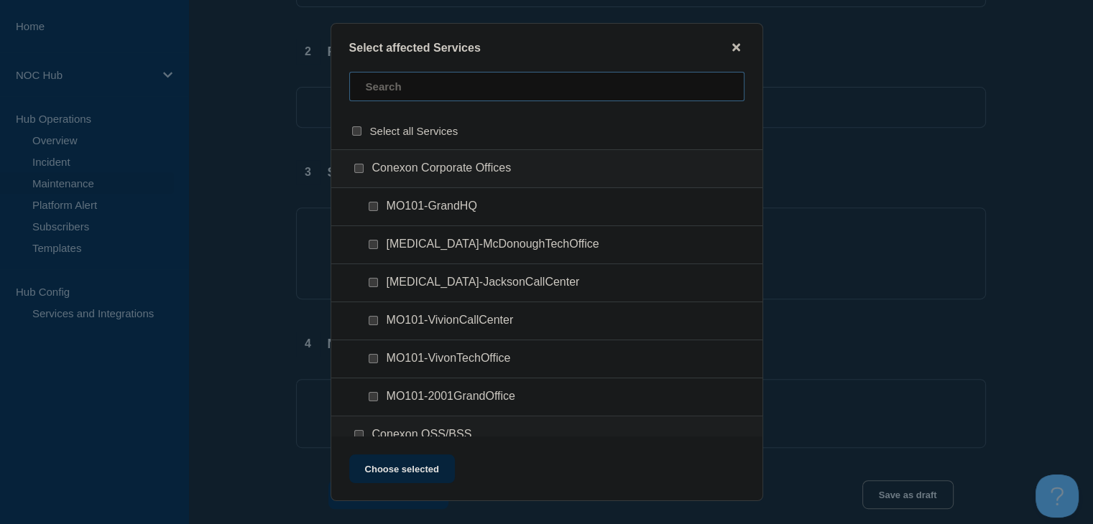
click at [398, 91] on input "text" at bounding box center [546, 86] width 395 height 29
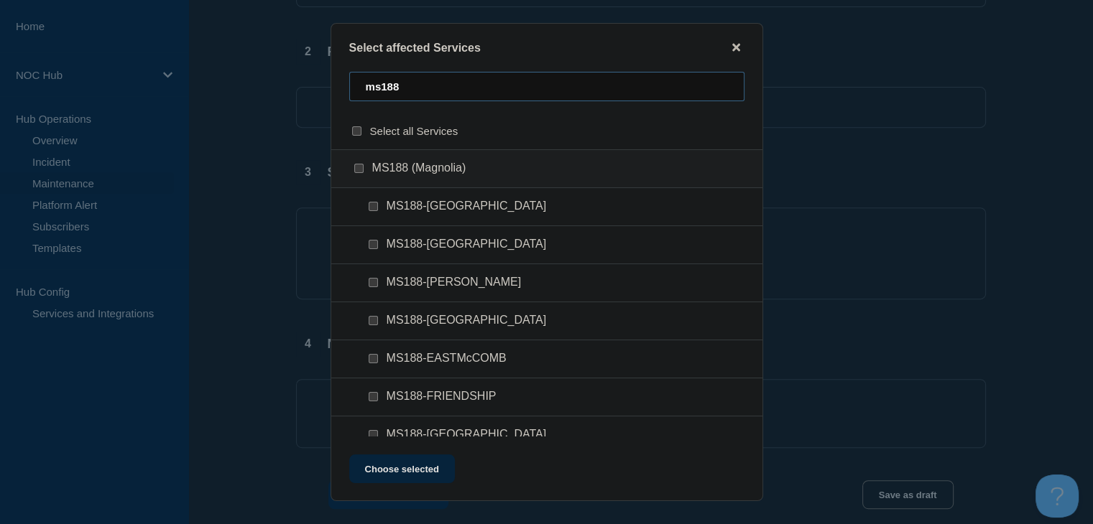
scroll to position [144, 0]
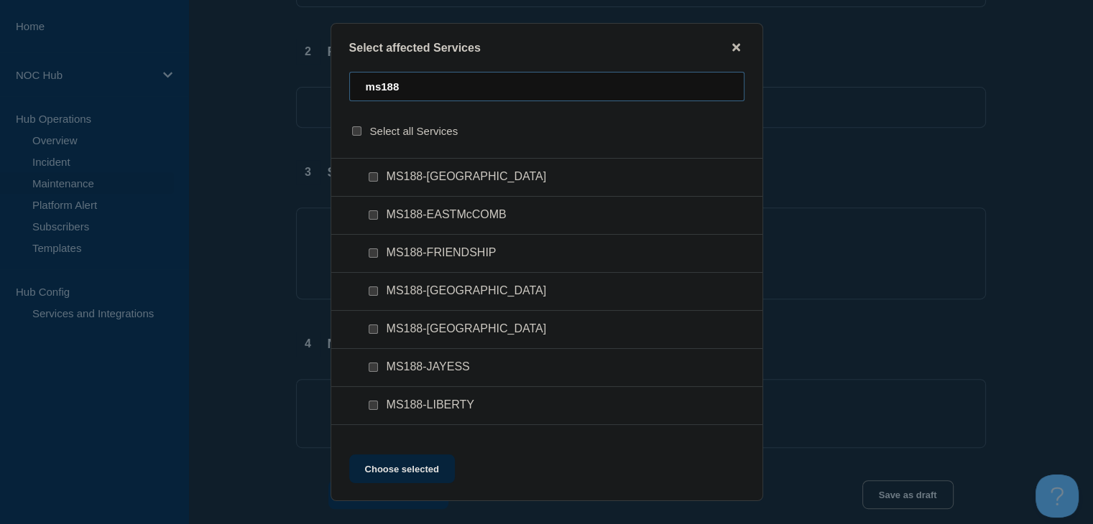
type input "ms188"
click at [374, 367] on input "MS188-JAYESS checkbox" at bounding box center [373, 367] width 9 height 9
checkbox input "true"
click at [374, 254] on input "MS188-FRIENDSHIP checkbox" at bounding box center [373, 253] width 9 height 9
checkbox input "true"
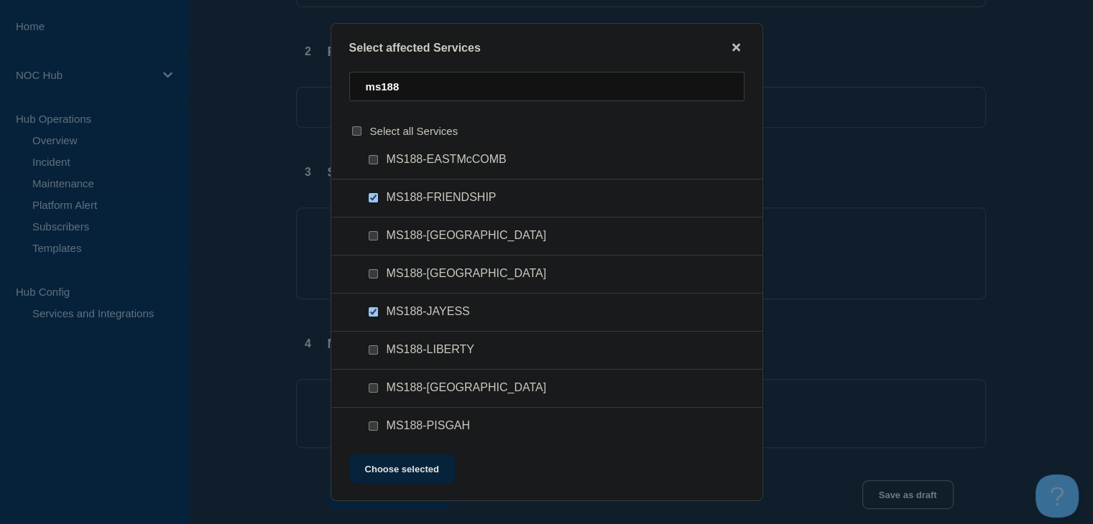
scroll to position [287, 0]
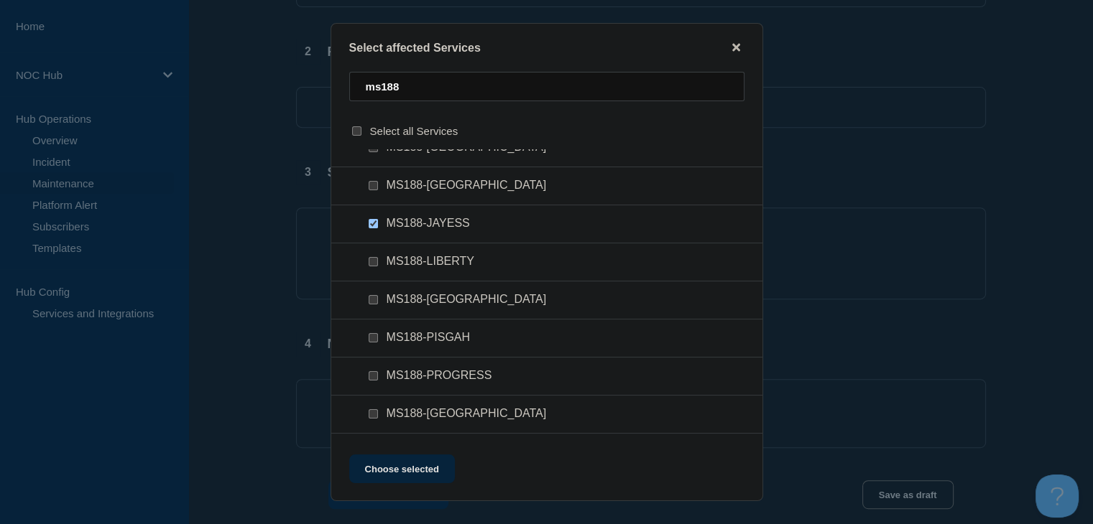
click at [374, 300] on input "MS188-NORFIELD checkbox" at bounding box center [373, 299] width 9 height 9
checkbox input "true"
click at [381, 474] on button "Choose selected" at bounding box center [402, 469] width 106 height 29
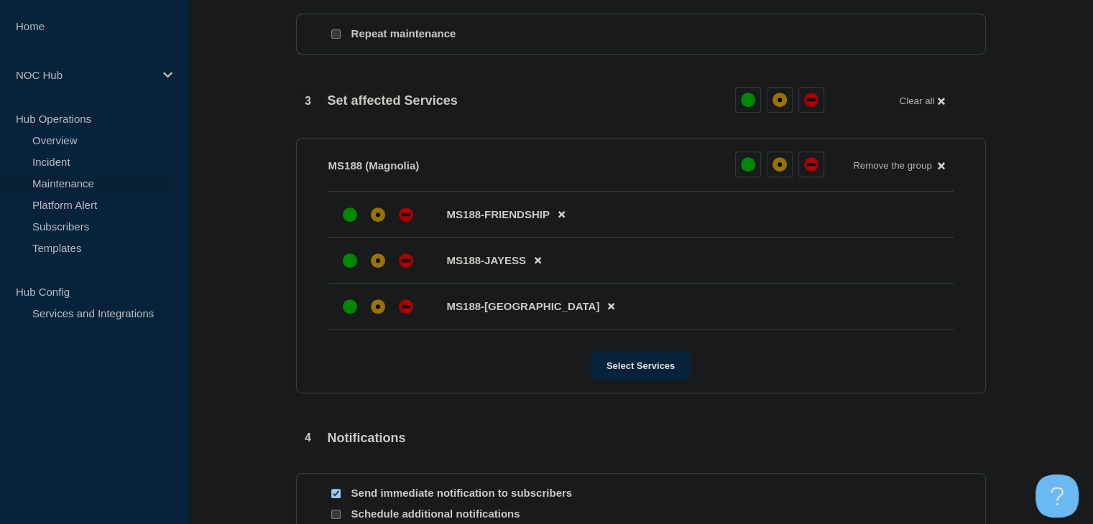
scroll to position [718, 0]
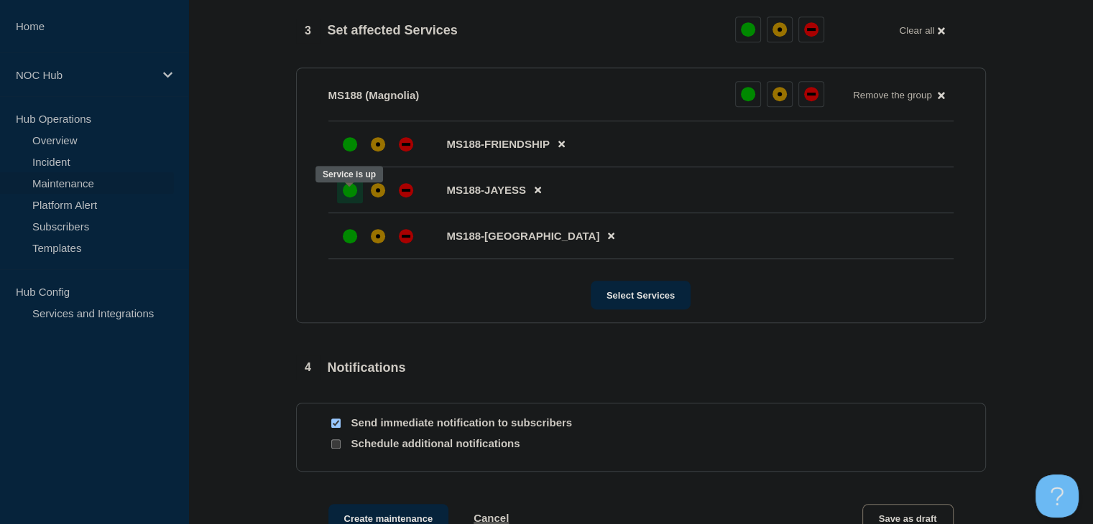
click at [355, 203] on div at bounding box center [350, 190] width 26 height 26
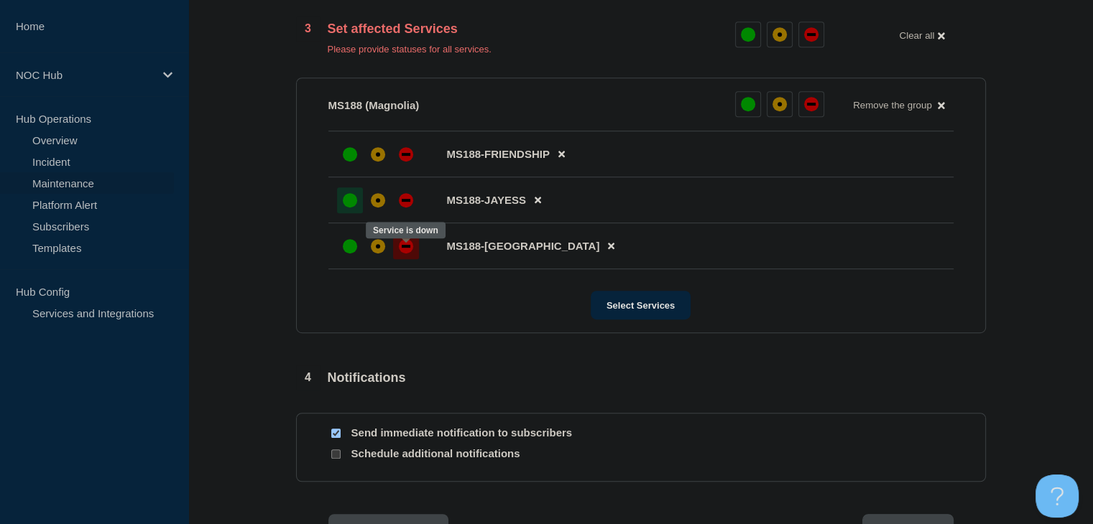
click at [404, 259] on div at bounding box center [406, 246] width 26 height 26
click at [402, 156] on div "down" at bounding box center [406, 154] width 9 height 3
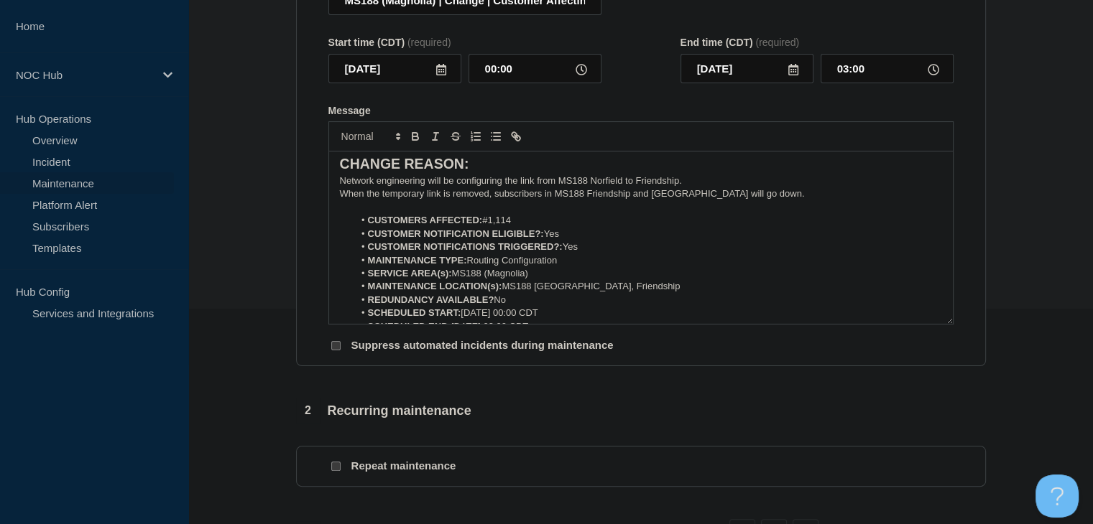
scroll to position [0, 0]
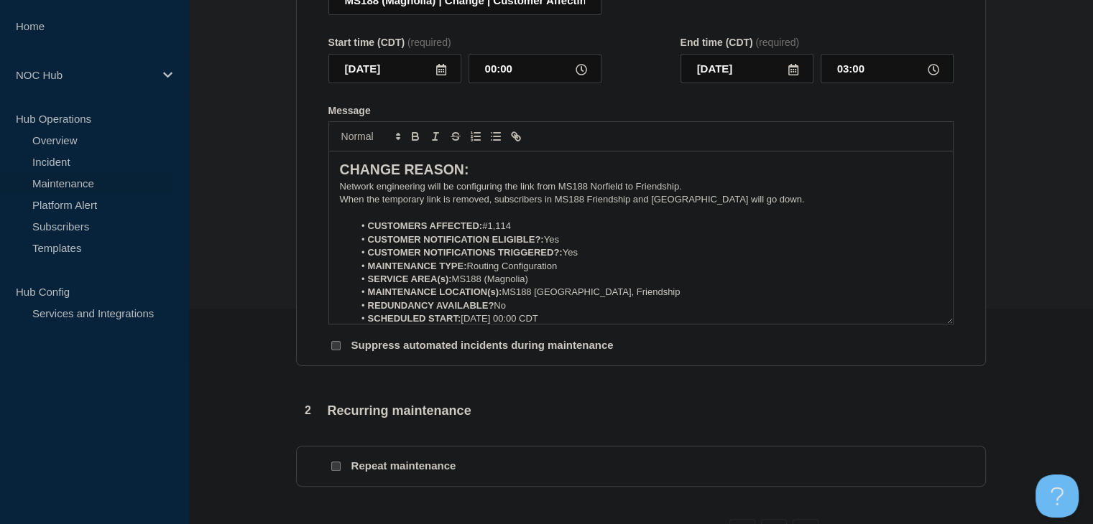
drag, startPoint x: 612, startPoint y: 188, endPoint x: 517, endPoint y: 210, distance: 98.3
click at [517, 206] on p "When the temporary link is removed, subscribers in MS188 Friendship and [GEOGRA…" at bounding box center [641, 199] width 602 height 13
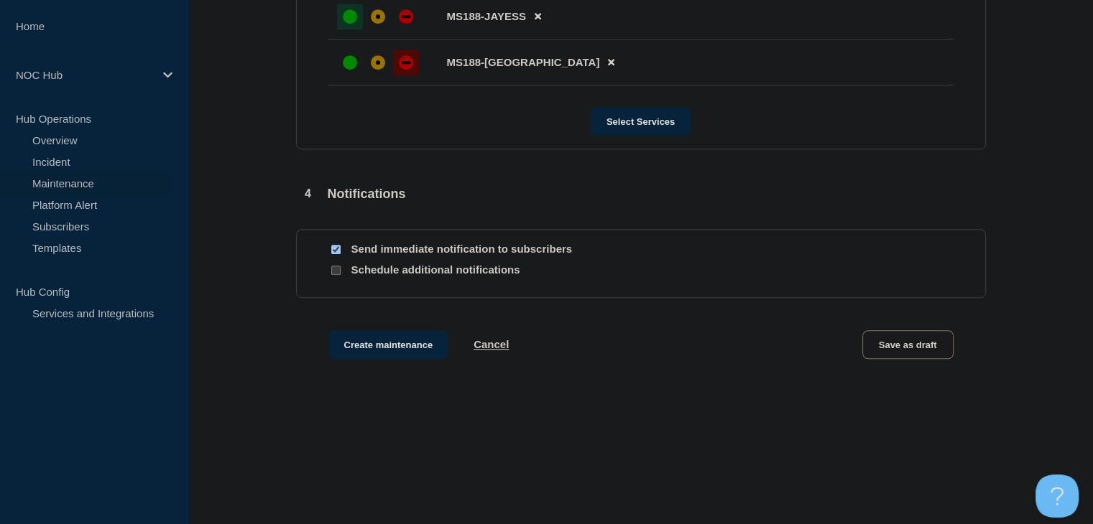
scroll to position [901, 0]
click at [408, 338] on button "Create maintenance" at bounding box center [388, 344] width 121 height 29
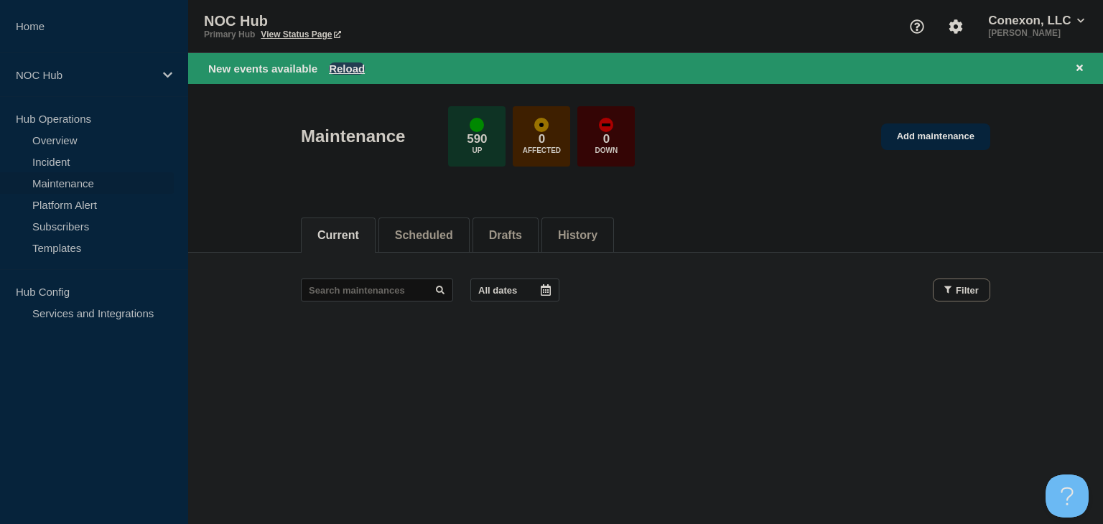
click at [361, 71] on button "Reload" at bounding box center [347, 69] width 36 height 12
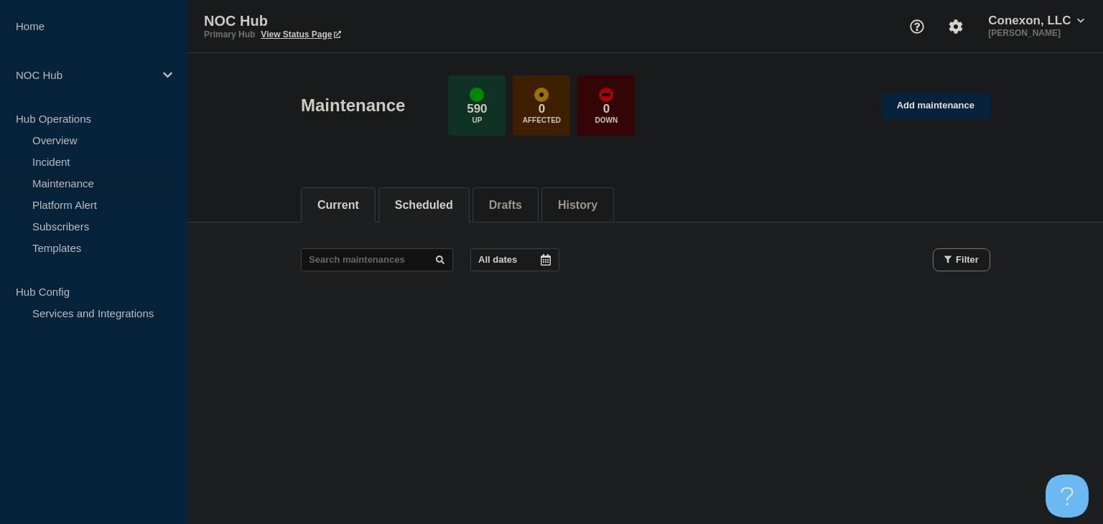
click at [448, 209] on button "Scheduled" at bounding box center [424, 205] width 58 height 13
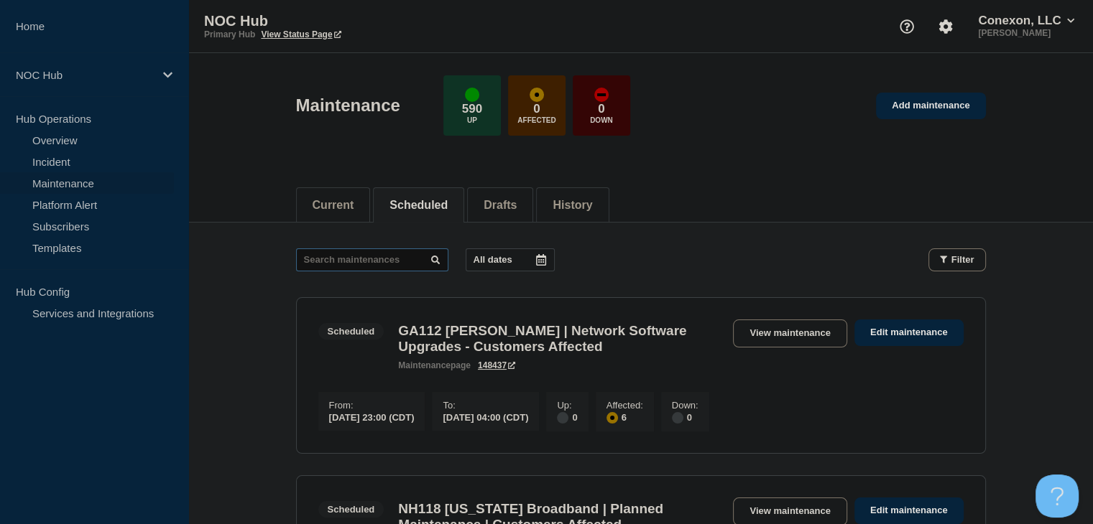
click at [338, 259] on input "text" at bounding box center [372, 260] width 152 height 23
type input "31652"
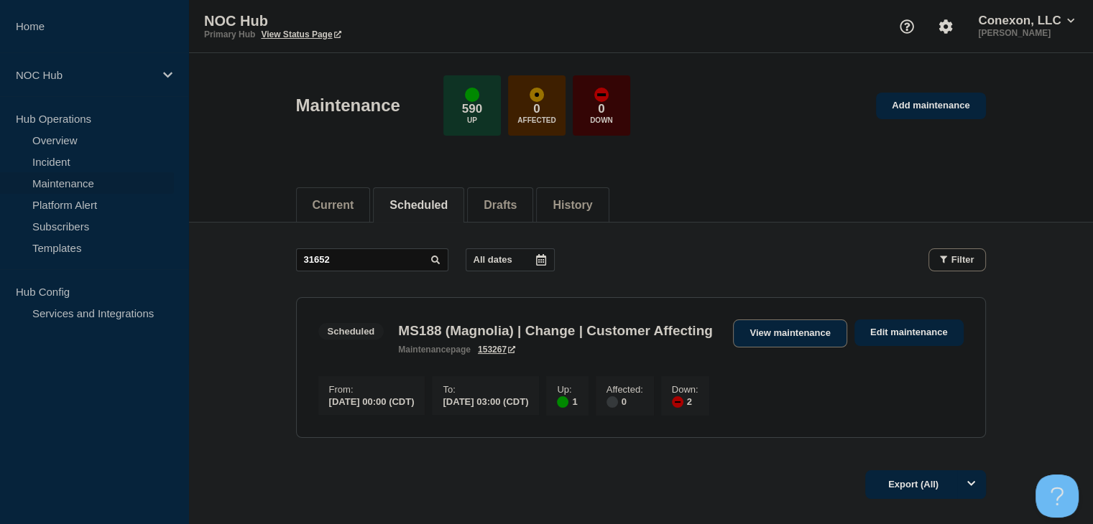
click at [801, 341] on link "View maintenance" at bounding box center [790, 334] width 114 height 28
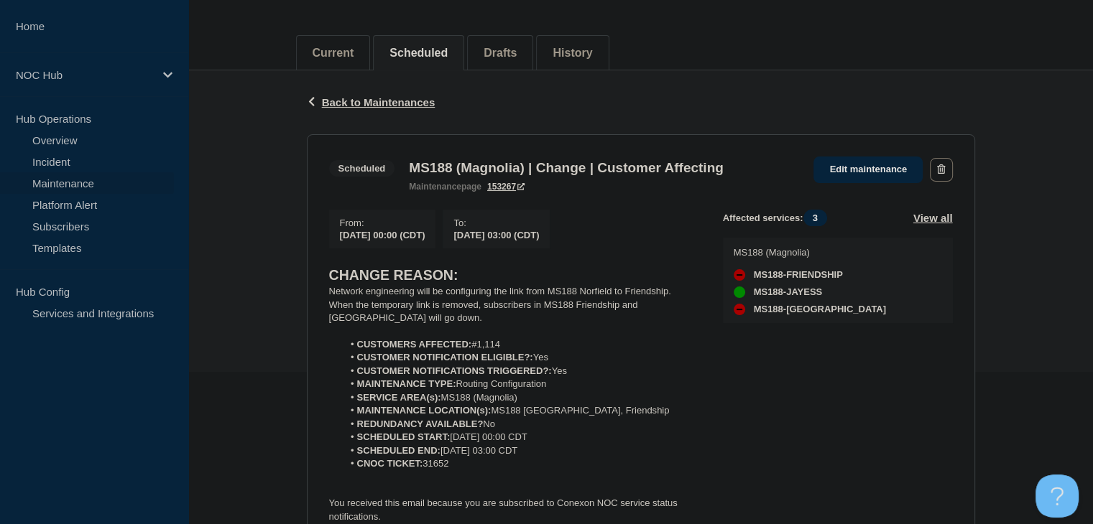
scroll to position [287, 0]
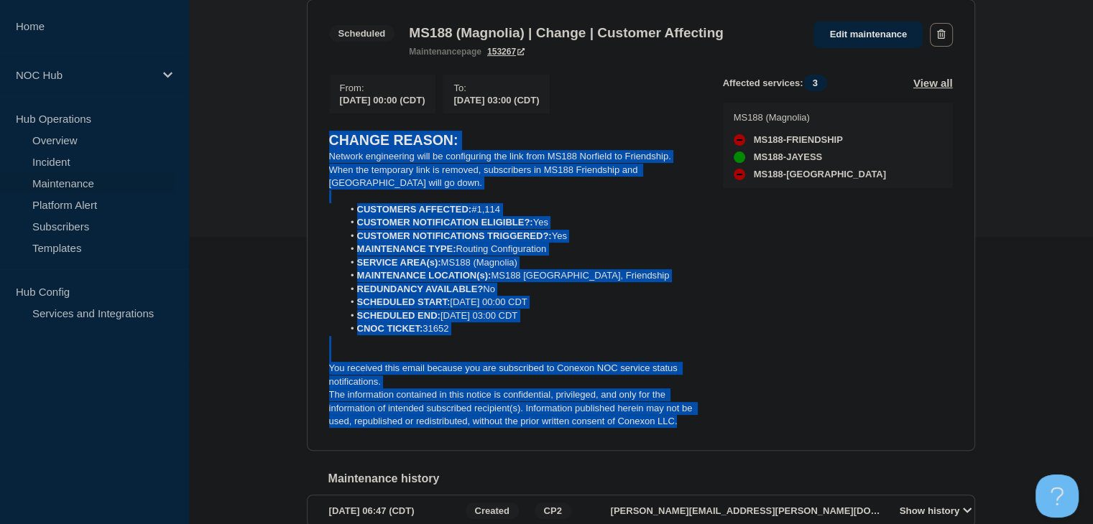
drag, startPoint x: 684, startPoint y: 432, endPoint x: 308, endPoint y: 144, distance: 473.0
click at [303, 144] on div "Back Back to Maintenances Scheduled MS188 (Magnolia) | Change | Customer Affect…" at bounding box center [641, 253] width 690 height 637
copy div "CHANGE REASON: Network engineering will be configuring the link from MS188 Norf…"
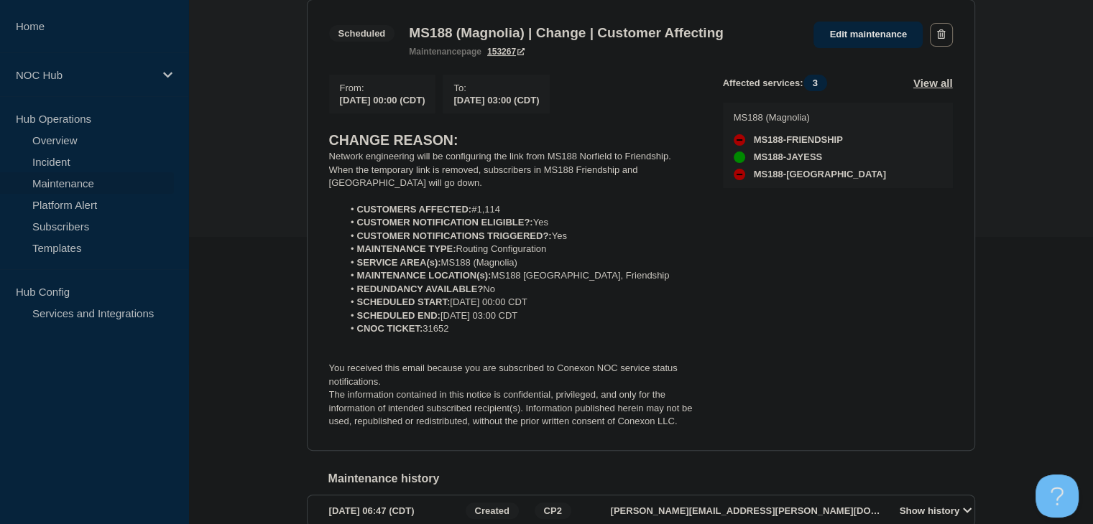
drag, startPoint x: 232, startPoint y: 81, endPoint x: 189, endPoint y: 111, distance: 52.6
click at [232, 81] on div "Back Back to Maintenances Scheduled MS188 (Magnolia) | Change | Customer Affect…" at bounding box center [640, 253] width 904 height 637
